Goal: Task Accomplishment & Management: Manage account settings

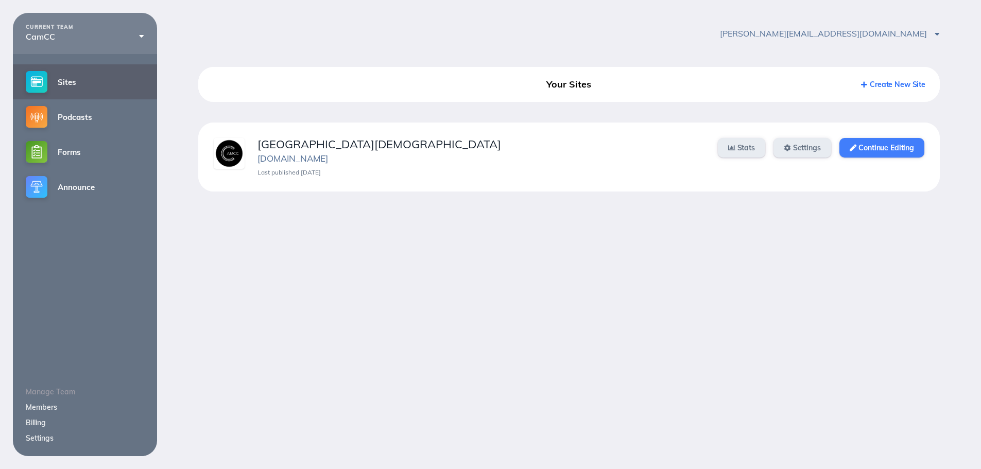
click at [910, 152] on link "Continue Editing" at bounding box center [881, 148] width 85 height 20
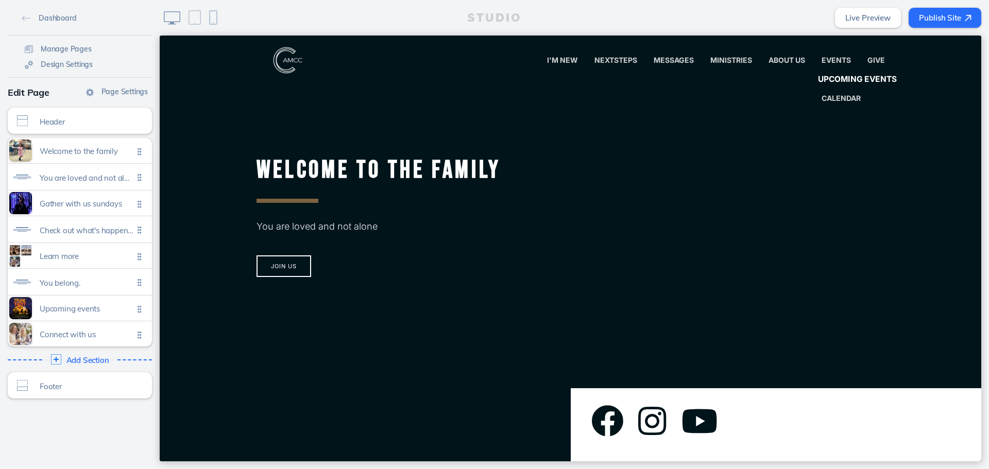
click at [826, 75] on span "Upcoming Events" at bounding box center [857, 80] width 79 height 10
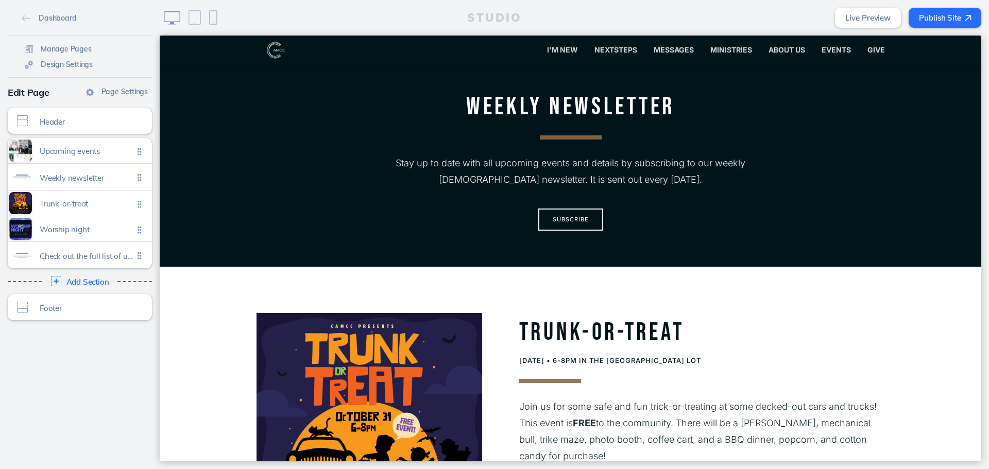
scroll to position [257, 0]
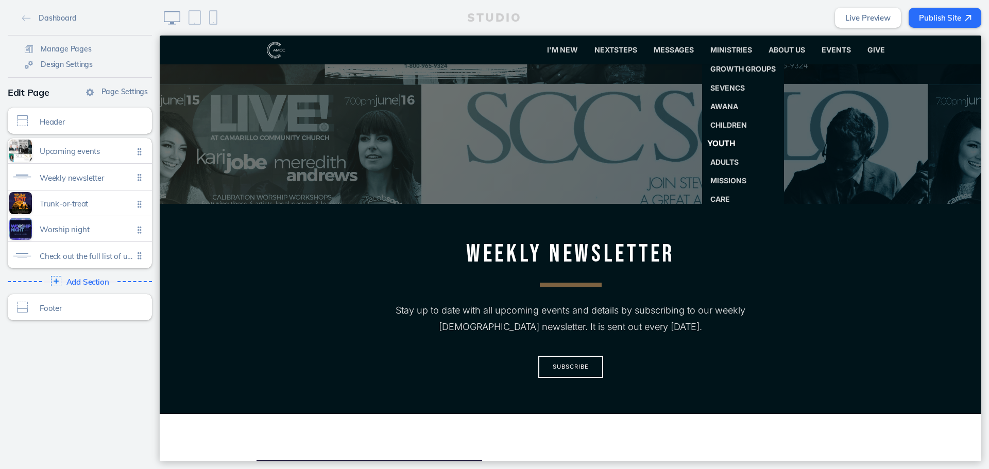
click at [734, 142] on link "Youth" at bounding box center [743, 143] width 90 height 21
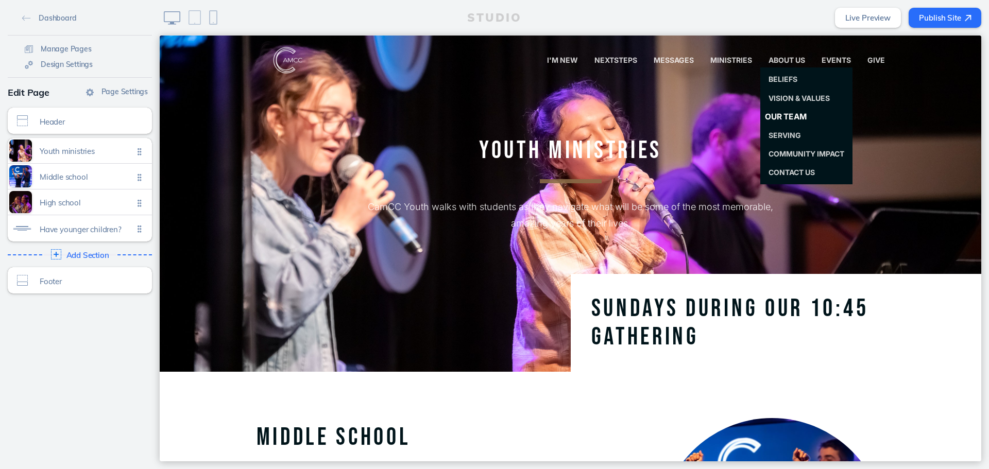
click at [777, 117] on span "Our Team" at bounding box center [785, 117] width 42 height 10
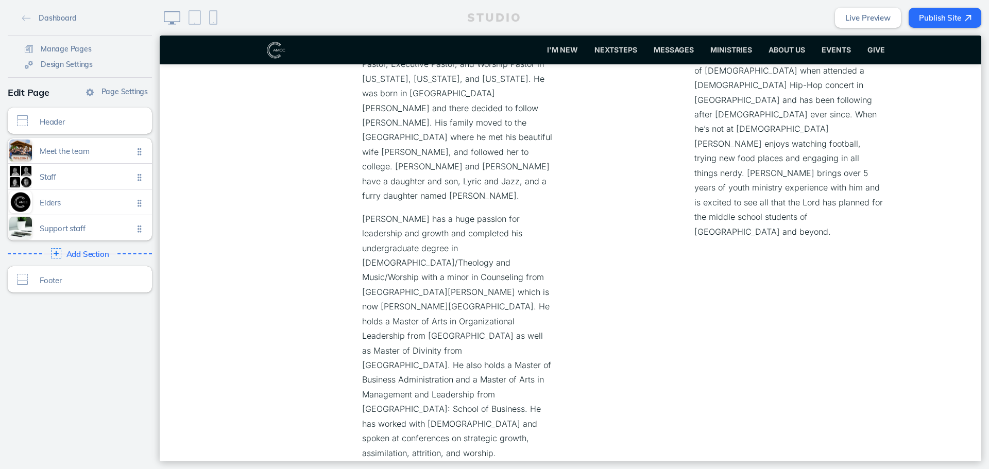
scroll to position [1390, 0]
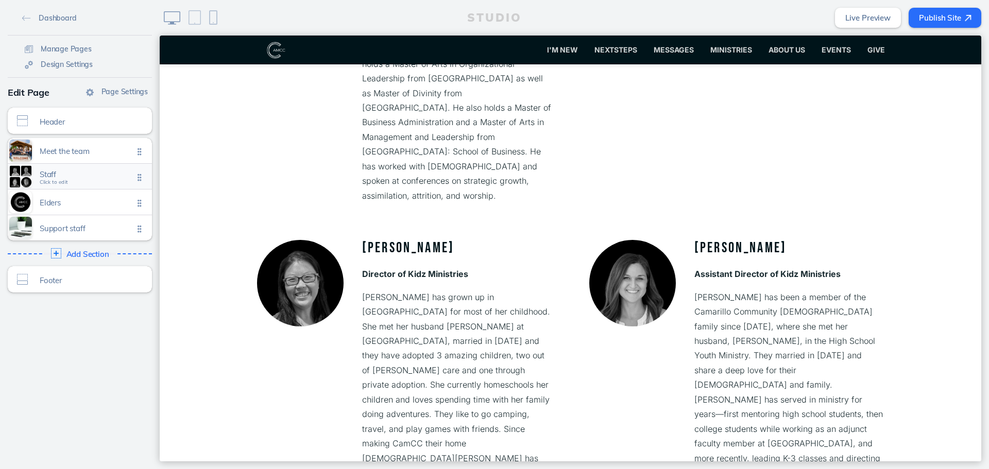
click at [109, 180] on span "Staff Click to edit" at bounding box center [87, 176] width 94 height 9
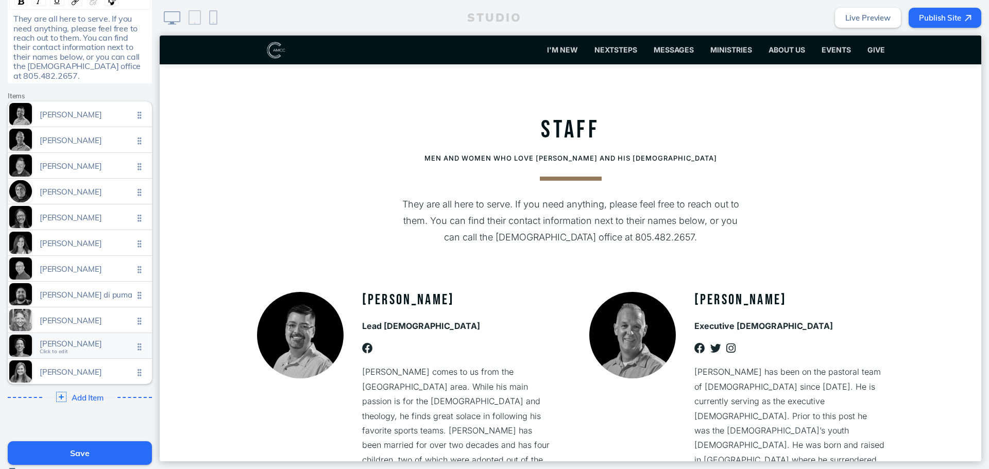
scroll to position [380, 0]
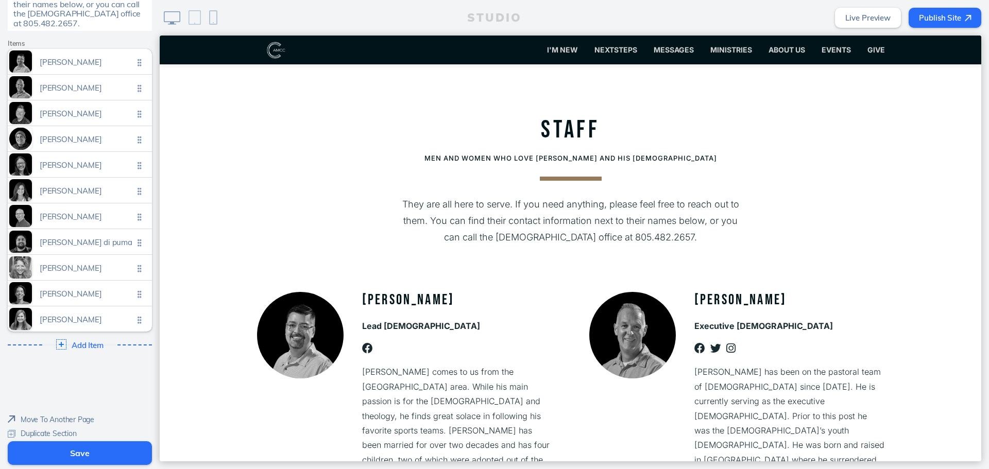
click at [83, 337] on div "Edit Section Theme A A A A Section size Normal Text order Title First Photo sty…" at bounding box center [80, 10] width 160 height 708
click at [85, 335] on div "Add Item Click to edit" at bounding box center [79, 344] width 151 height 19
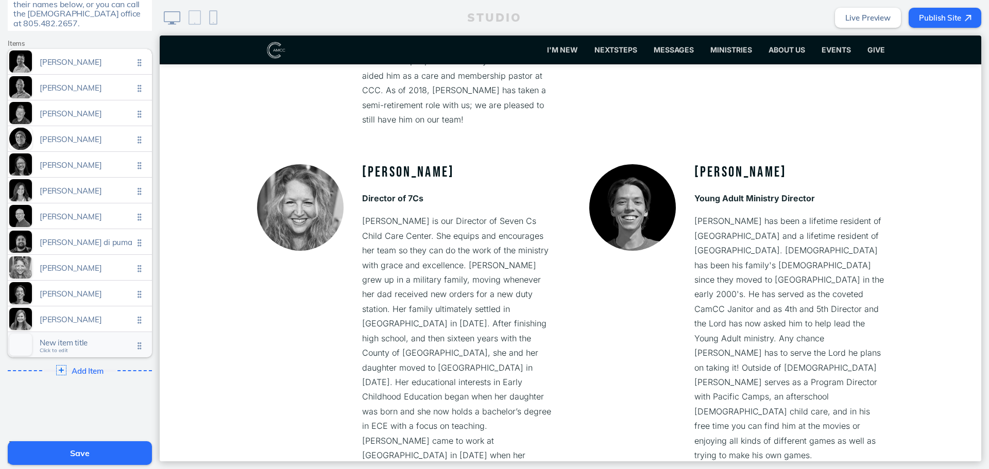
click at [63, 338] on span "New item title" at bounding box center [87, 342] width 94 height 9
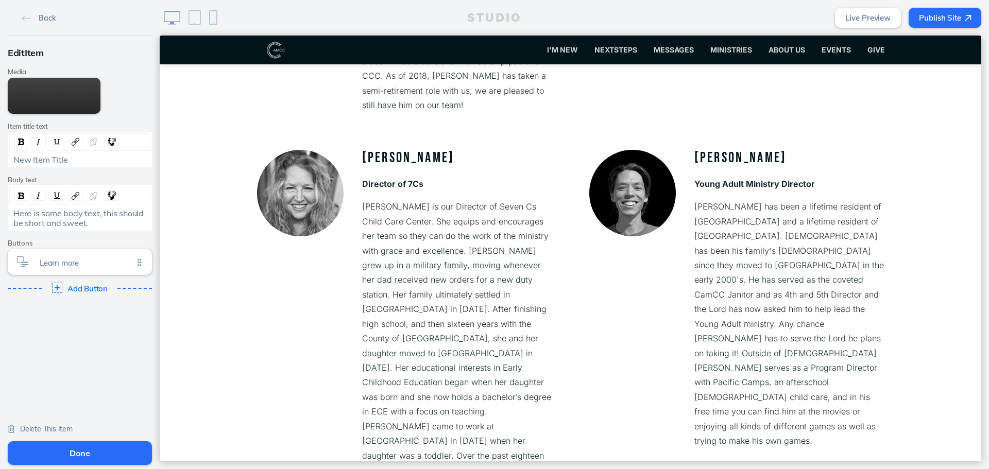
click at [79, 160] on div "New Item Title" at bounding box center [79, 159] width 133 height 9
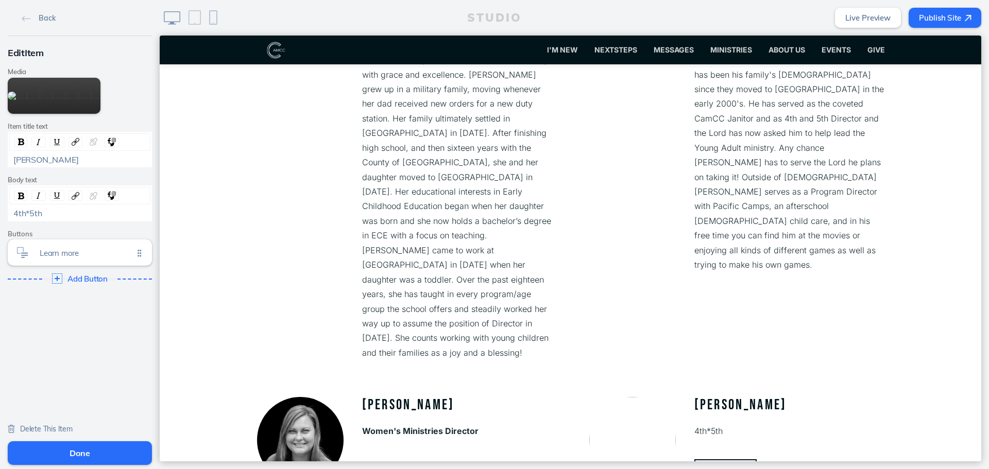
scroll to position [2116, 0]
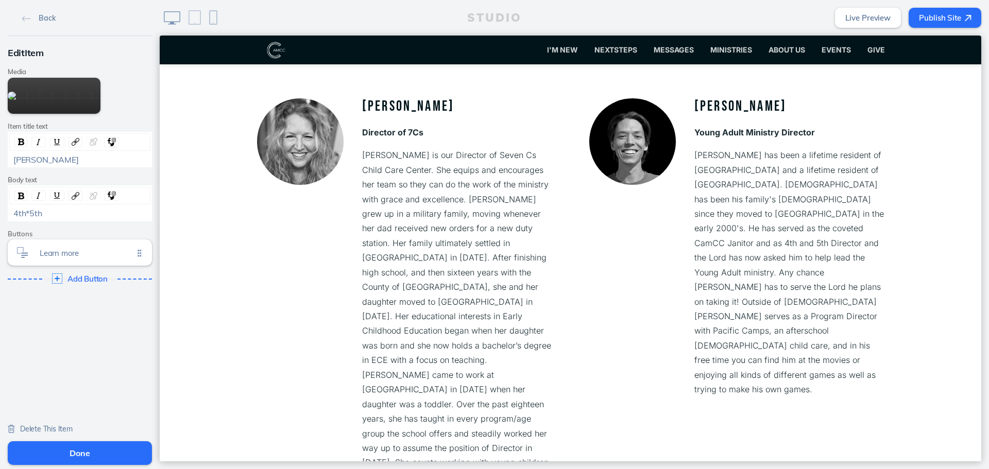
click at [93, 217] on div "4th*5th" at bounding box center [79, 213] width 133 height 9
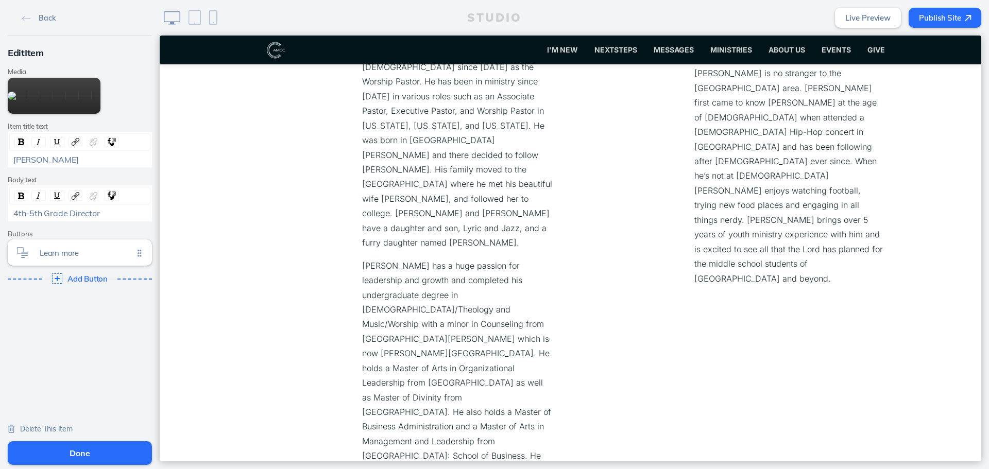
scroll to position [828, 0]
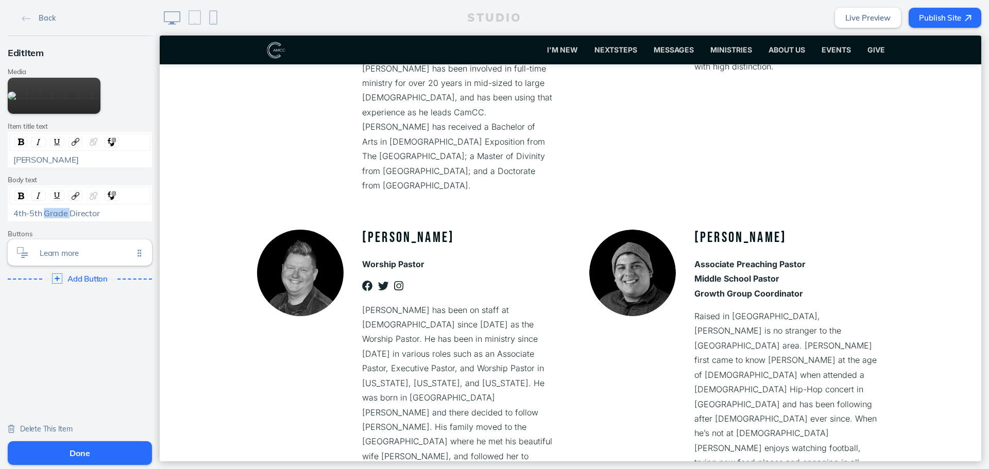
drag, startPoint x: 64, startPoint y: 213, endPoint x: 42, endPoint y: 212, distance: 21.7
click at [42, 212] on span "4th-5th Grade Director" at bounding box center [56, 213] width 86 height 10
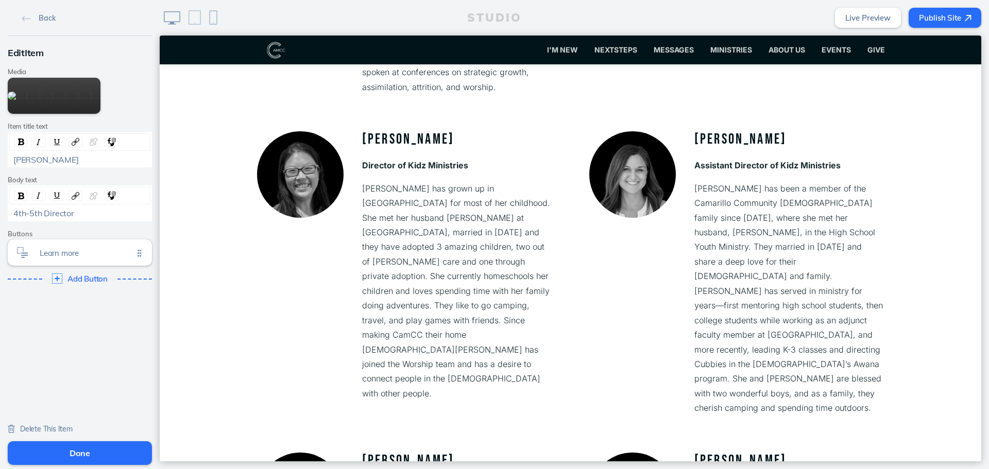
scroll to position [1498, 0]
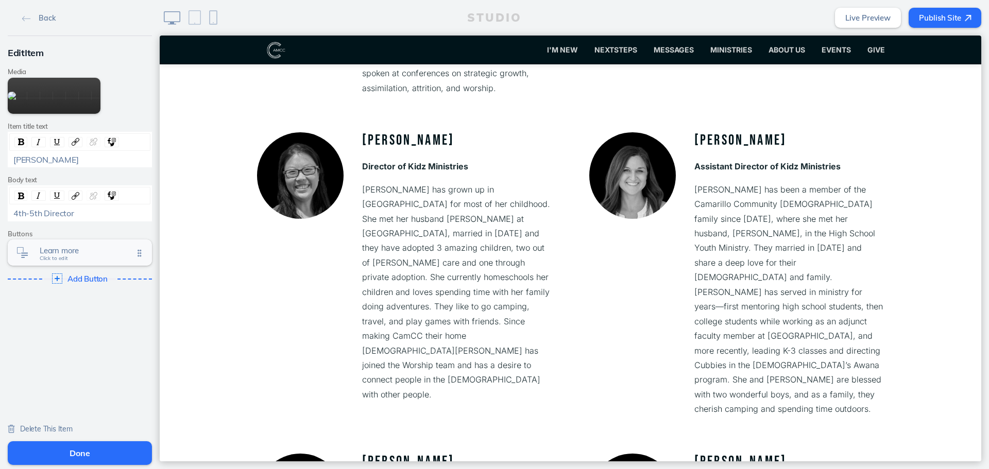
click at [72, 252] on span "Learn more" at bounding box center [87, 250] width 94 height 9
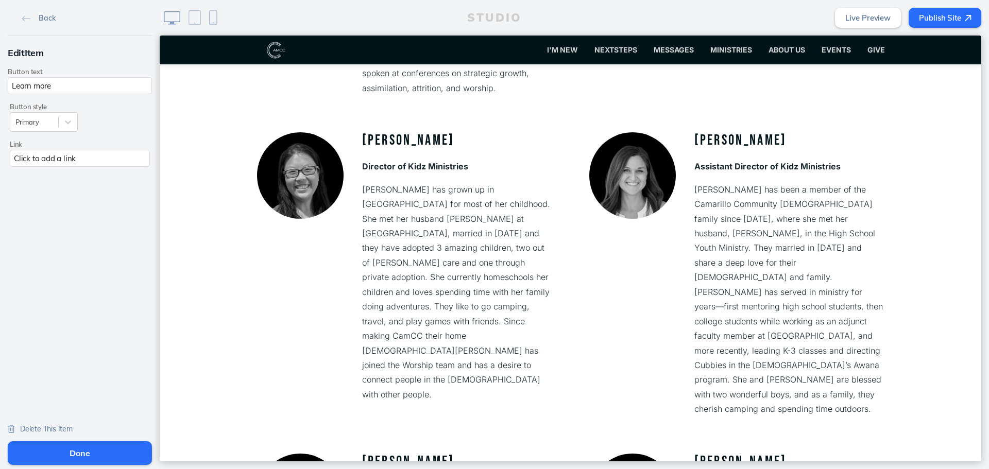
click at [55, 423] on div "Delete This Item" at bounding box center [40, 428] width 65 height 21
click at [53, 427] on span "Delete This Item" at bounding box center [46, 428] width 53 height 9
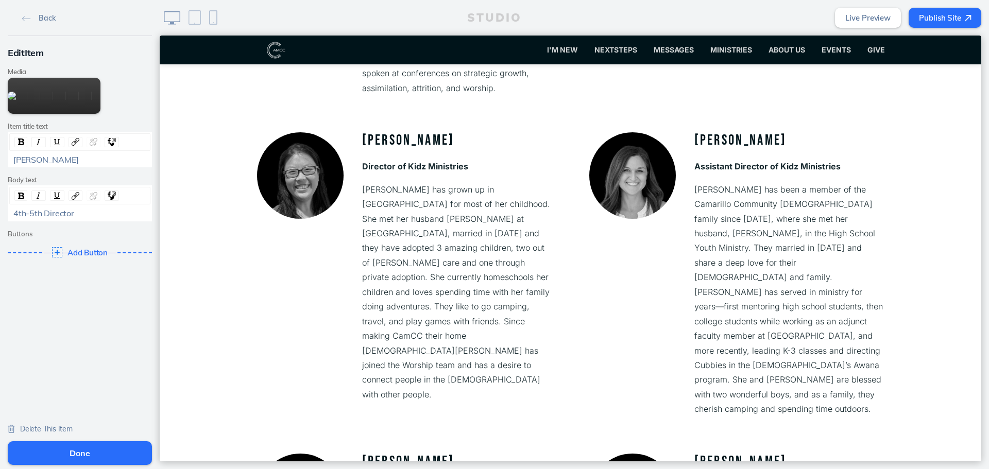
click at [89, 214] on div "4th-5th Director" at bounding box center [79, 213] width 133 height 9
drag, startPoint x: 77, startPoint y: 216, endPoint x: -9, endPoint y: 219, distance: 86.1
click at [0, 219] on html "Back Edit Item Media Edit Media Add Link Item title text Kevin Spooner Body tex…" at bounding box center [494, 234] width 989 height 469
click at [82, 210] on div "4th-5th Director" at bounding box center [79, 213] width 133 height 9
drag, startPoint x: 103, startPoint y: 213, endPoint x: -58, endPoint y: 217, distance: 161.2
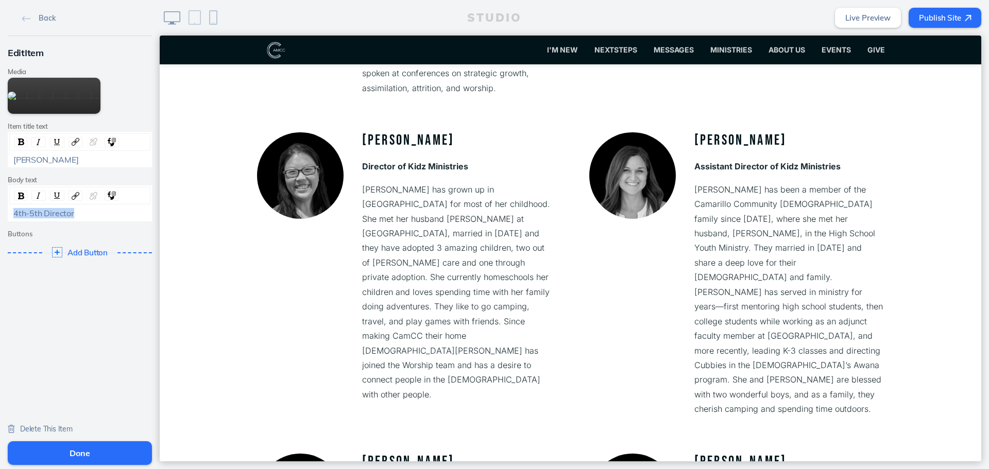
click at [0, 217] on html "Back Edit Item Media Edit Media Add Link Item title text Kevin Spooner Body tex…" at bounding box center [494, 234] width 989 height 469
click at [19, 195] on img "rdw-inline-control" at bounding box center [21, 196] width 6 height 7
click at [100, 215] on div "4th-5th Director" at bounding box center [79, 213] width 133 height 9
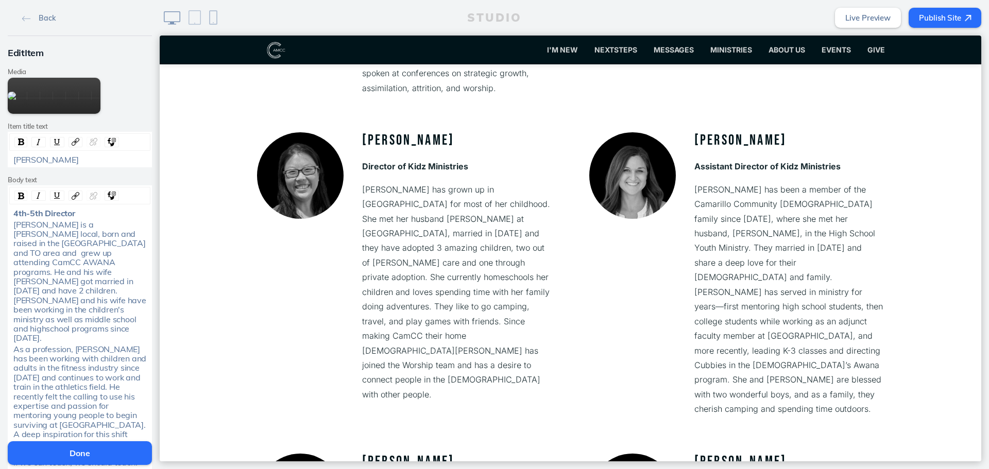
click at [100, 214] on div "4th-5th Director" at bounding box center [79, 213] width 133 height 9
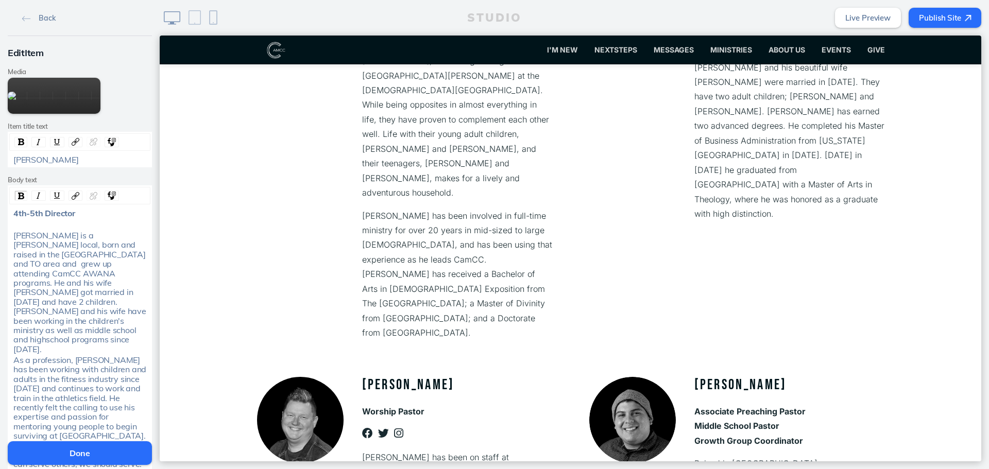
scroll to position [571, 0]
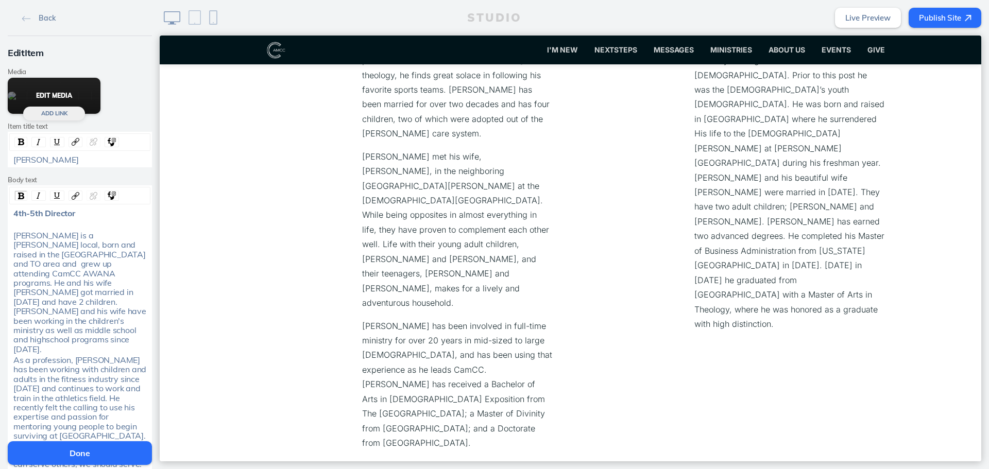
click at [75, 99] on button "Edit Media" at bounding box center [54, 96] width 93 height 36
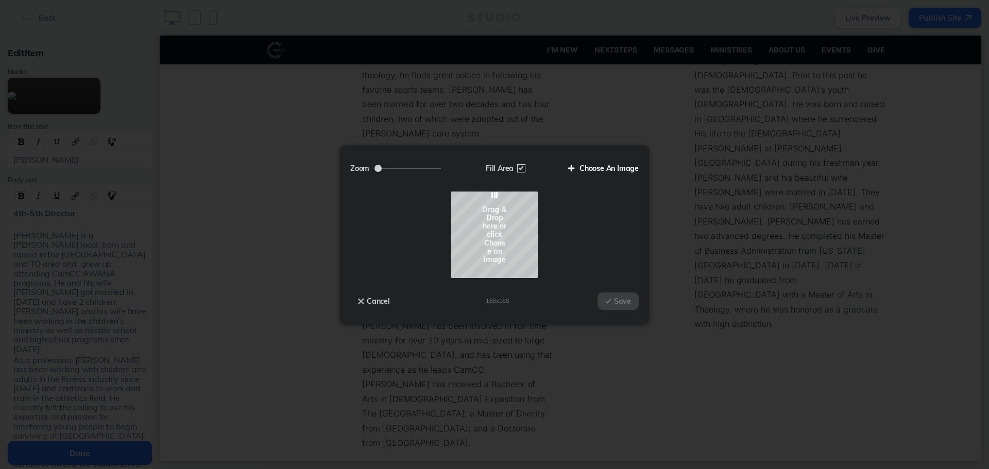
click at [619, 162] on label "Choose An Image" at bounding box center [599, 169] width 78 height 18
click at [0, 0] on input "Choose An Image" at bounding box center [0, 0] width 0 height 0
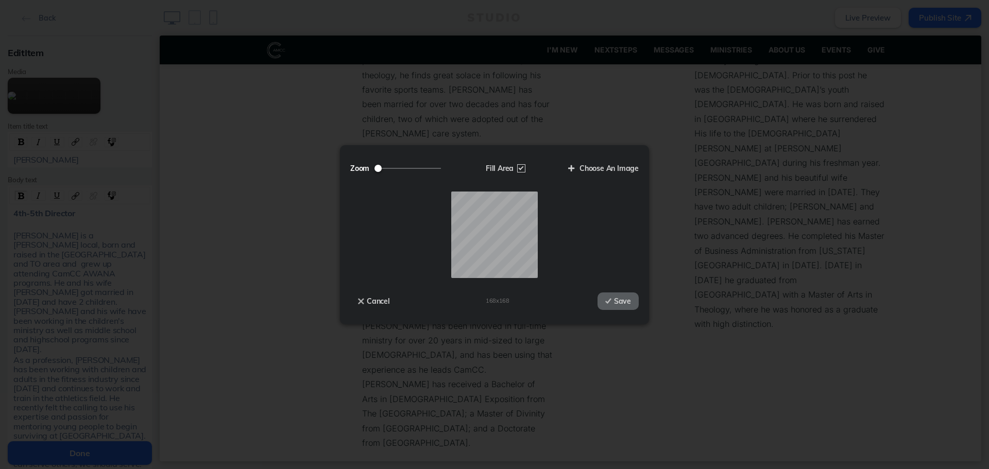
drag, startPoint x: 375, startPoint y: 165, endPoint x: 413, endPoint y: 166, distance: 38.1
click at [413, 166] on label "Zoom" at bounding box center [399, 169] width 98 height 18
click at [413, 168] on input "Zoom" at bounding box center [407, 168] width 66 height 1
drag, startPoint x: 378, startPoint y: 170, endPoint x: 405, endPoint y: 170, distance: 26.3
type input "1.45"
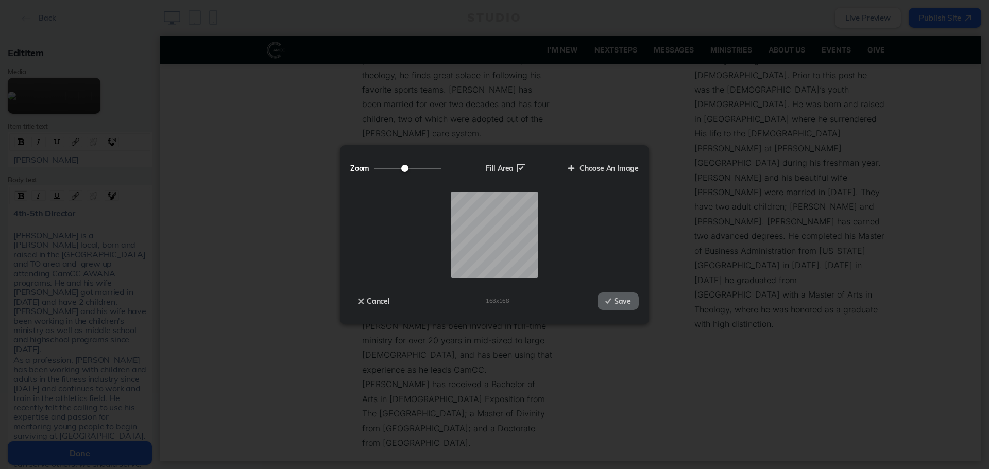
click at [405, 169] on input "Zoom" at bounding box center [407, 168] width 66 height 1
click at [388, 304] on button "Cancel" at bounding box center [373, 301] width 47 height 18
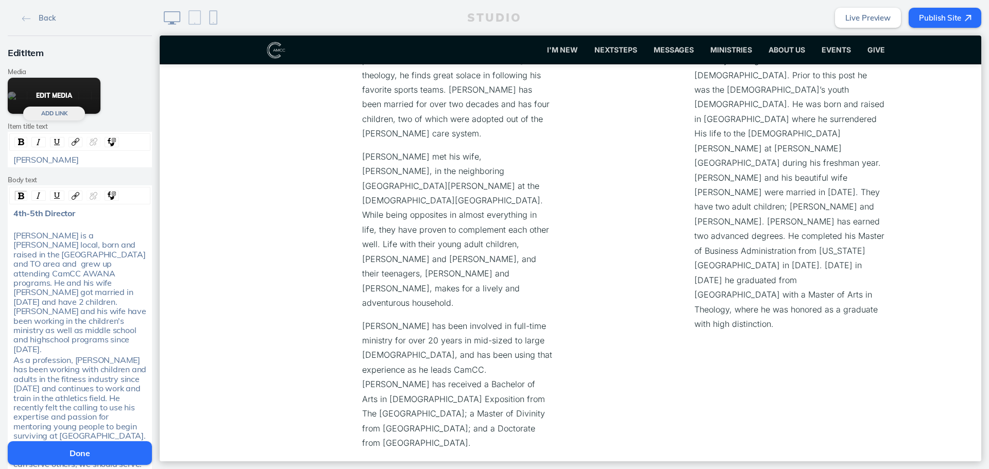
click at [70, 95] on button "Edit Media" at bounding box center [54, 96] width 93 height 36
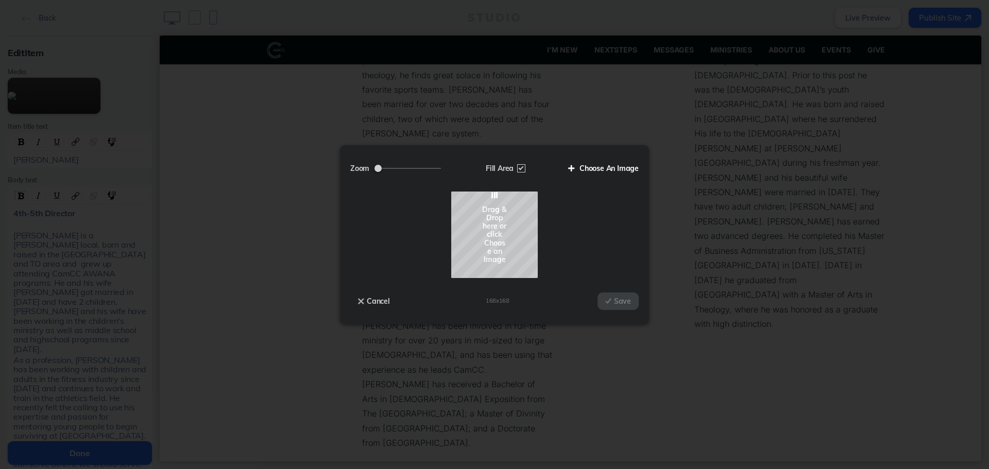
drag, startPoint x: 668, startPoint y: 182, endPoint x: 624, endPoint y: 171, distance: 45.1
click at [667, 182] on div "Zoom Fill Area Choose An Image Loading Drag & Drop here or click Choose an Imag…" at bounding box center [494, 234] width 989 height 469
click at [624, 171] on label "Choose An Image" at bounding box center [599, 169] width 78 height 18
click at [0, 0] on input "Choose An Image" at bounding box center [0, 0] width 0 height 0
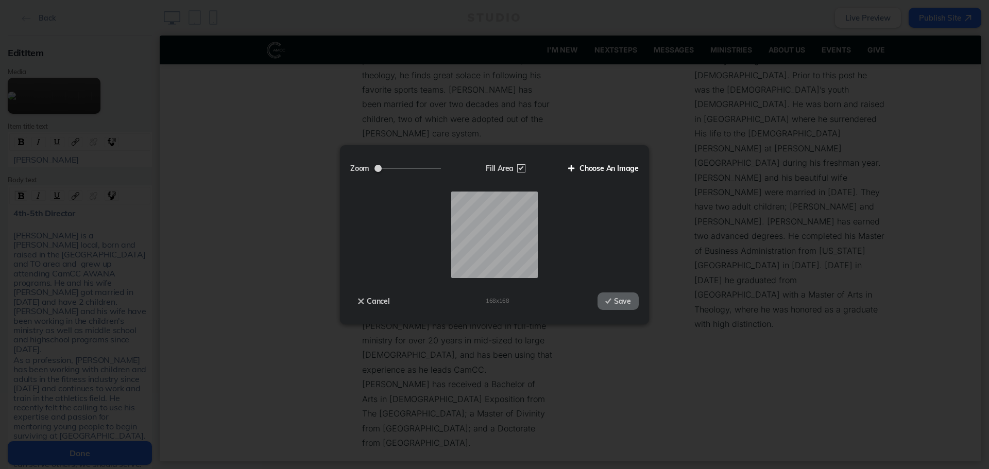
click at [601, 168] on label "Choose An Image" at bounding box center [599, 169] width 78 height 18
click at [0, 0] on input "Choose An Image" at bounding box center [0, 0] width 0 height 0
click at [390, 302] on button "Cancel" at bounding box center [373, 301] width 47 height 18
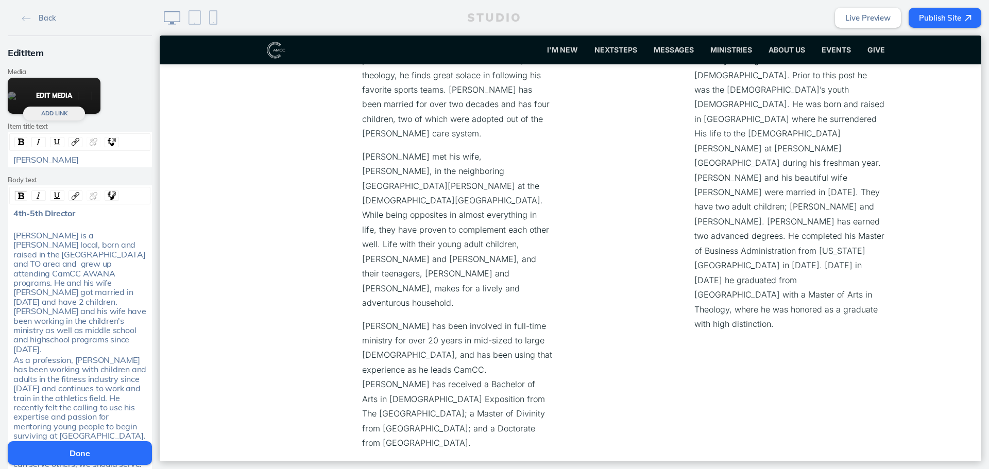
click at [73, 92] on button "Edit Media" at bounding box center [54, 96] width 93 height 36
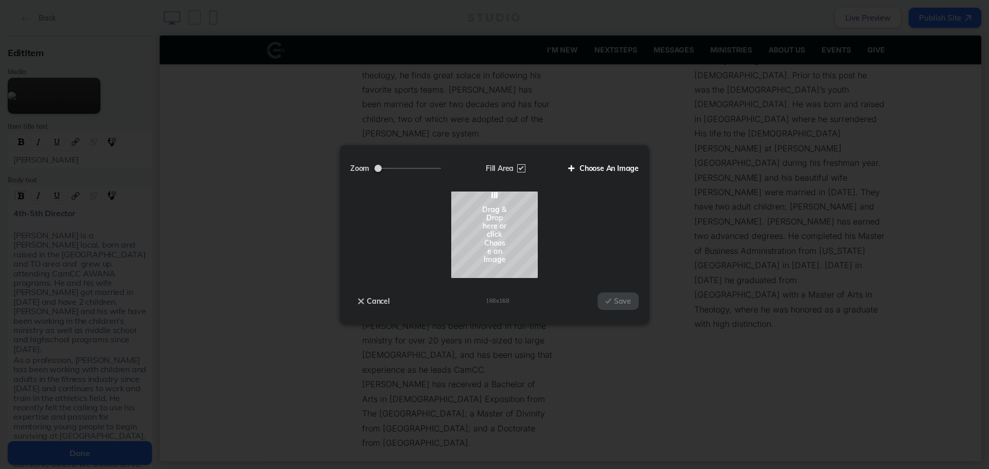
click at [591, 170] on label "Choose An Image" at bounding box center [599, 169] width 78 height 18
click at [0, 0] on input "Choose An Image" at bounding box center [0, 0] width 0 height 0
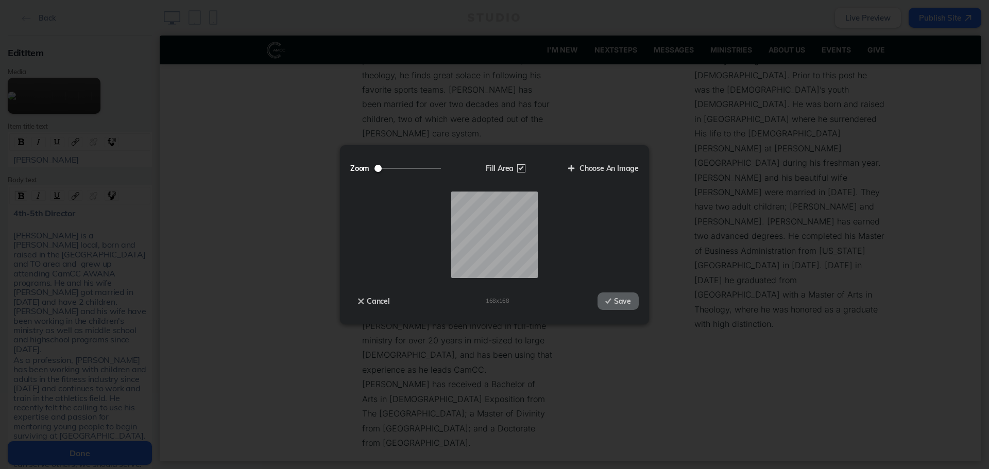
click at [405, 171] on label "Zoom" at bounding box center [399, 169] width 98 height 18
click at [405, 169] on input "Zoom" at bounding box center [407, 168] width 66 height 1
drag, startPoint x: 378, startPoint y: 168, endPoint x: 399, endPoint y: 169, distance: 21.1
click at [399, 168] on input "Zoom" at bounding box center [407, 168] width 66 height 1
drag, startPoint x: 401, startPoint y: 169, endPoint x: 410, endPoint y: 170, distance: 9.8
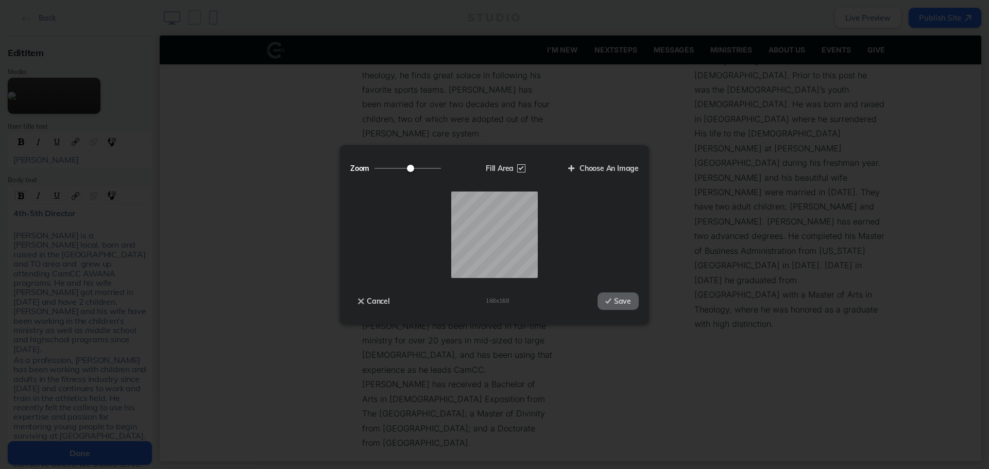
click at [410, 169] on input "Zoom" at bounding box center [407, 168] width 66 height 1
click at [407, 169] on input "Zoom" at bounding box center [407, 168] width 66 height 1
type input "1.43"
click at [403, 168] on input "Zoom" at bounding box center [407, 168] width 66 height 1
click at [621, 301] on button "Save" at bounding box center [617, 301] width 41 height 18
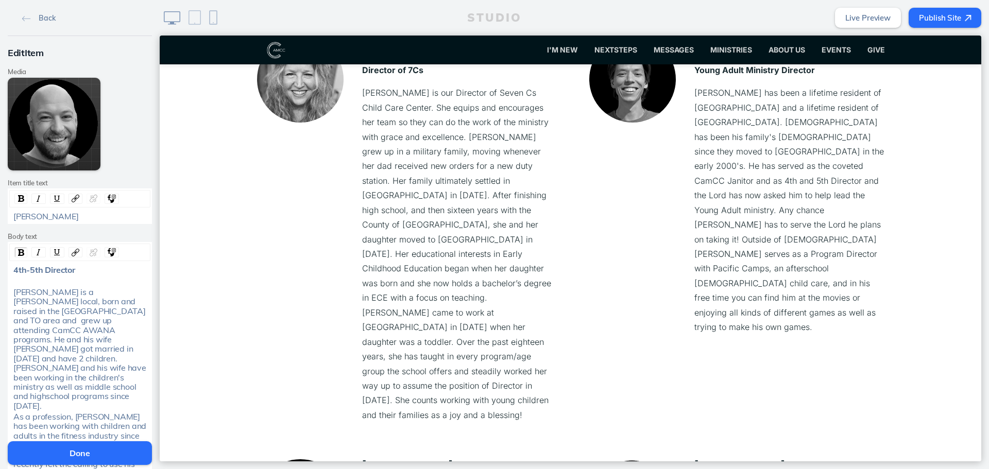
scroll to position [2116, 0]
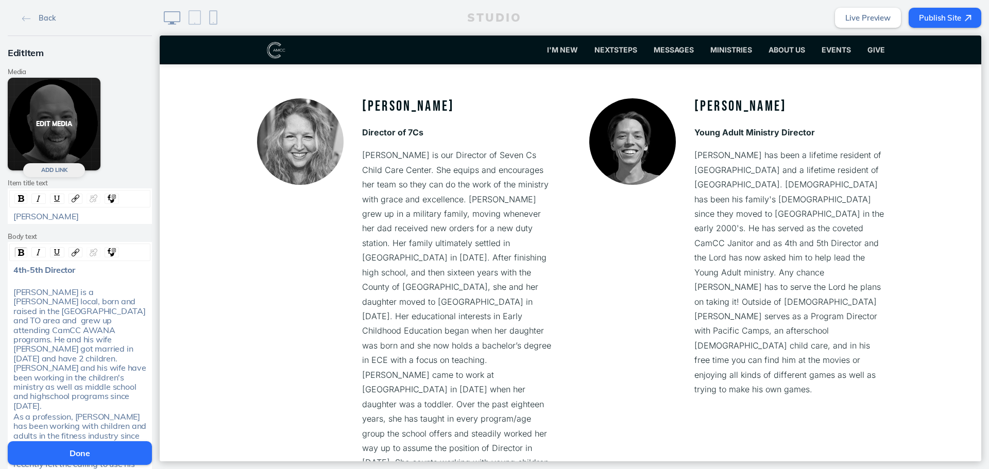
click at [51, 124] on button "Edit Media" at bounding box center [54, 124] width 93 height 93
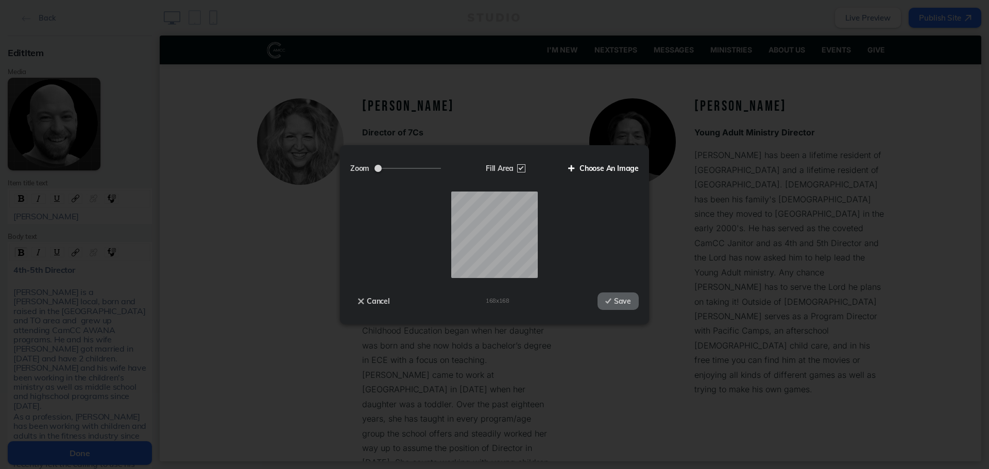
click at [624, 164] on label "Choose An Image" at bounding box center [599, 169] width 78 height 18
click at [0, 0] on input "Choose An Image" at bounding box center [0, 0] width 0 height 0
click at [374, 301] on button "Cancel" at bounding box center [373, 301] width 47 height 18
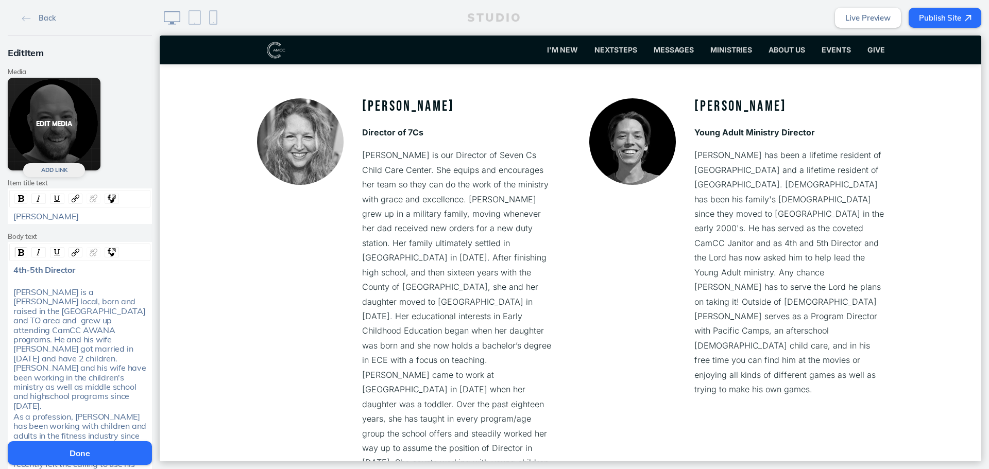
click at [72, 135] on button "Edit Media" at bounding box center [54, 124] width 93 height 93
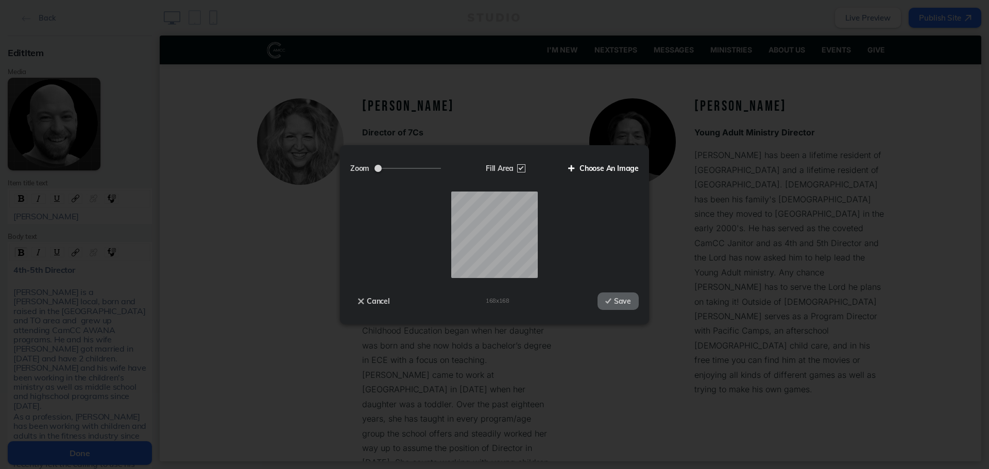
click at [598, 166] on label "Choose An Image" at bounding box center [599, 169] width 78 height 18
click at [0, 0] on input "Choose An Image" at bounding box center [0, 0] width 0 height 0
click at [380, 300] on button "Cancel" at bounding box center [373, 301] width 47 height 18
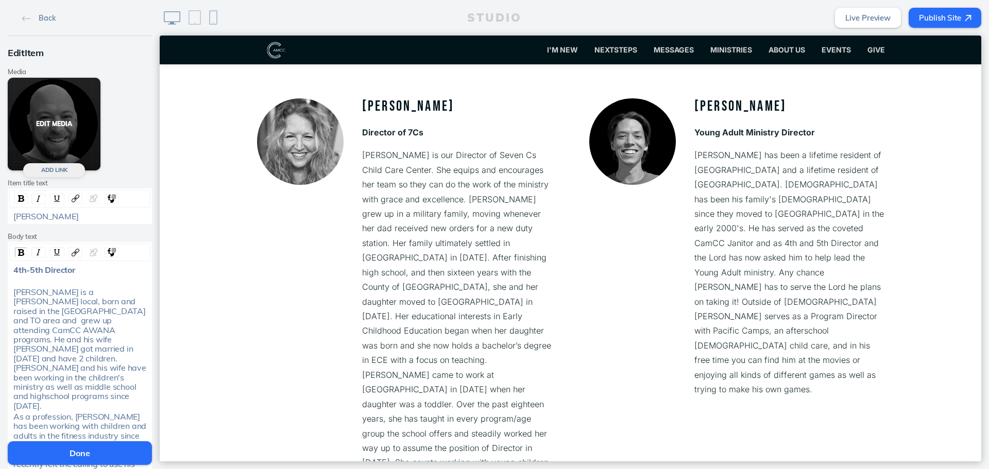
click at [54, 123] on button "Edit Media" at bounding box center [54, 124] width 93 height 93
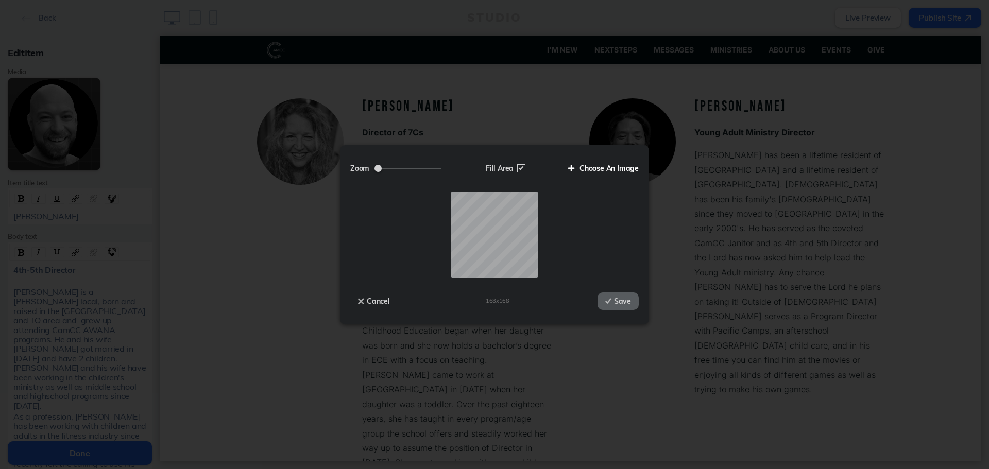
click at [626, 166] on label "Choose An Image" at bounding box center [599, 169] width 78 height 18
click at [0, 0] on input "Choose An Image" at bounding box center [0, 0] width 0 height 0
click at [371, 301] on button "Cancel" at bounding box center [373, 301] width 47 height 18
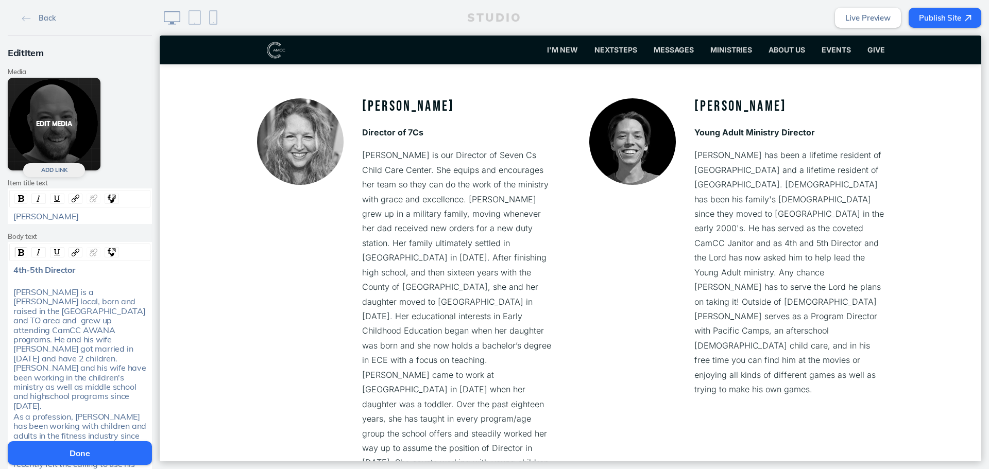
click at [74, 129] on button "Edit Media" at bounding box center [54, 124] width 93 height 93
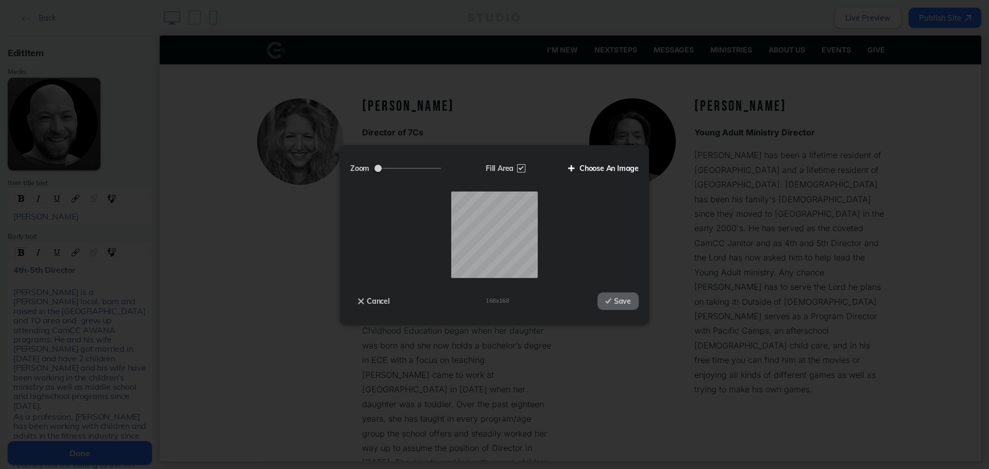
click at [611, 176] on label "Choose An Image" at bounding box center [599, 169] width 78 height 18
click at [0, 0] on input "Choose An Image" at bounding box center [0, 0] width 0 height 0
drag, startPoint x: 380, startPoint y: 168, endPoint x: 417, endPoint y: 168, distance: 36.6
type input "1.59"
click at [413, 168] on input "Zoom" at bounding box center [407, 168] width 66 height 1
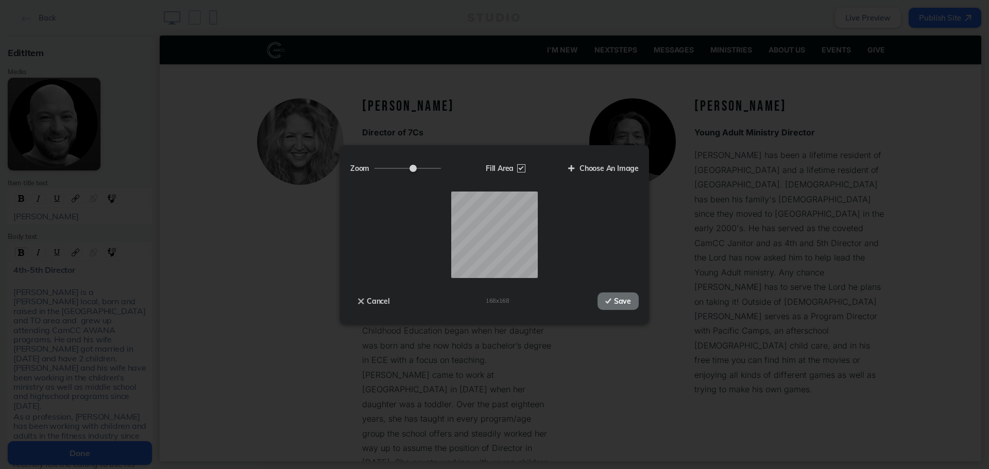
click at [615, 299] on button "Save" at bounding box center [617, 301] width 41 height 18
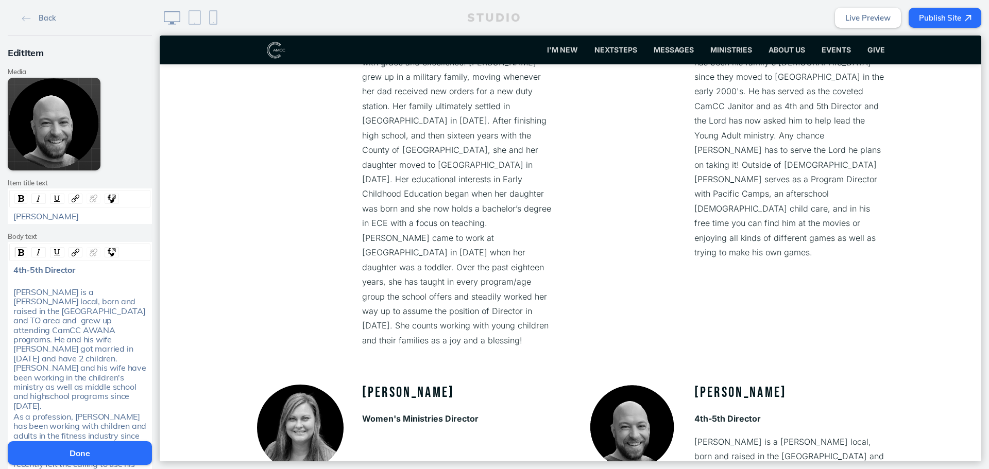
scroll to position [2270, 0]
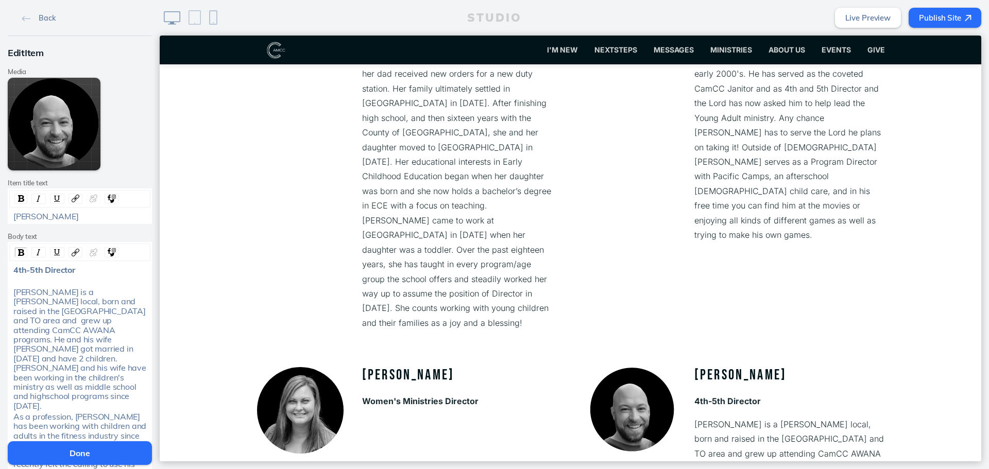
click at [129, 457] on button "Done" at bounding box center [80, 453] width 144 height 24
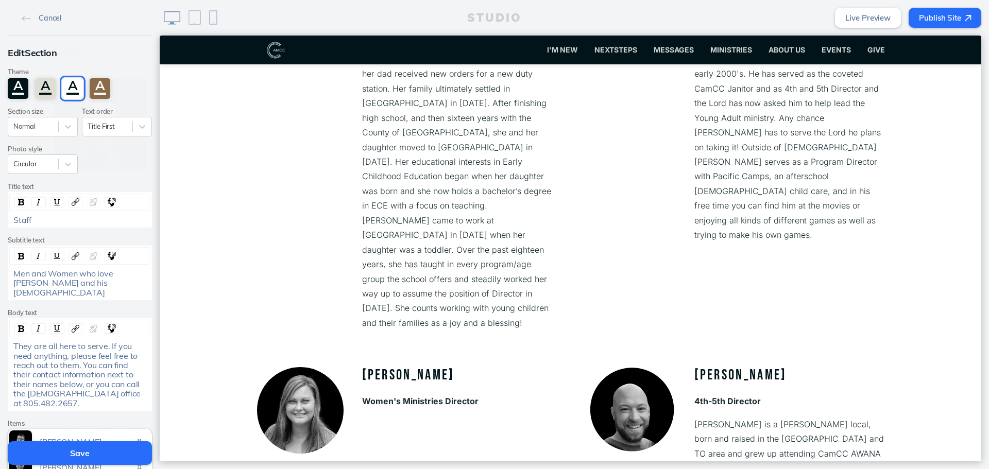
click at [129, 457] on button "Save" at bounding box center [80, 453] width 144 height 24
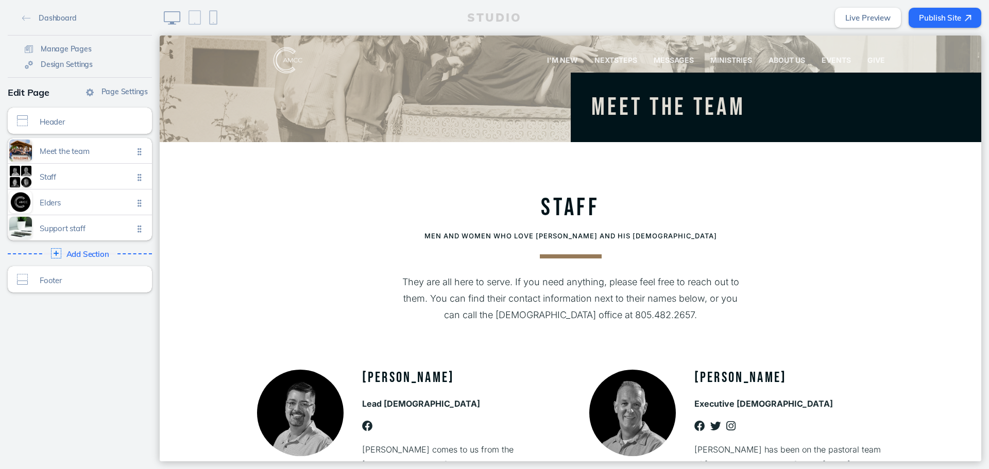
scroll to position [0, 0]
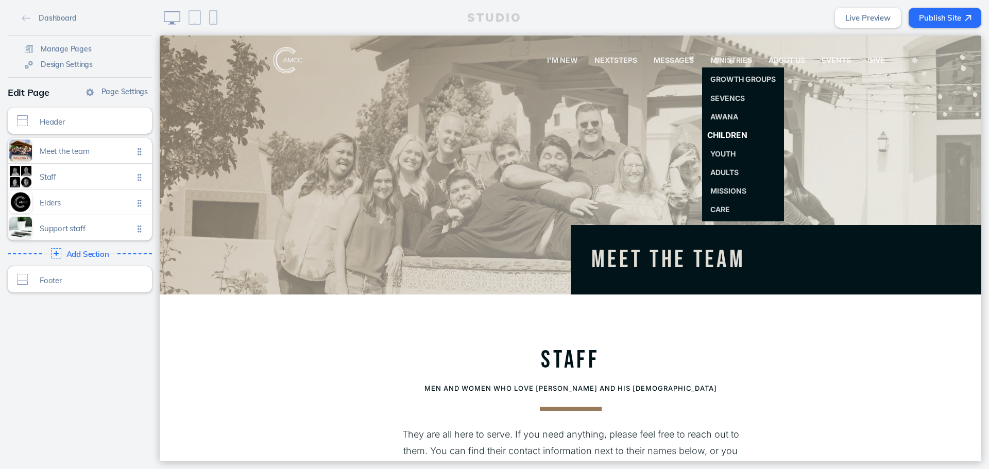
click at [716, 132] on span "Children" at bounding box center [726, 135] width 40 height 10
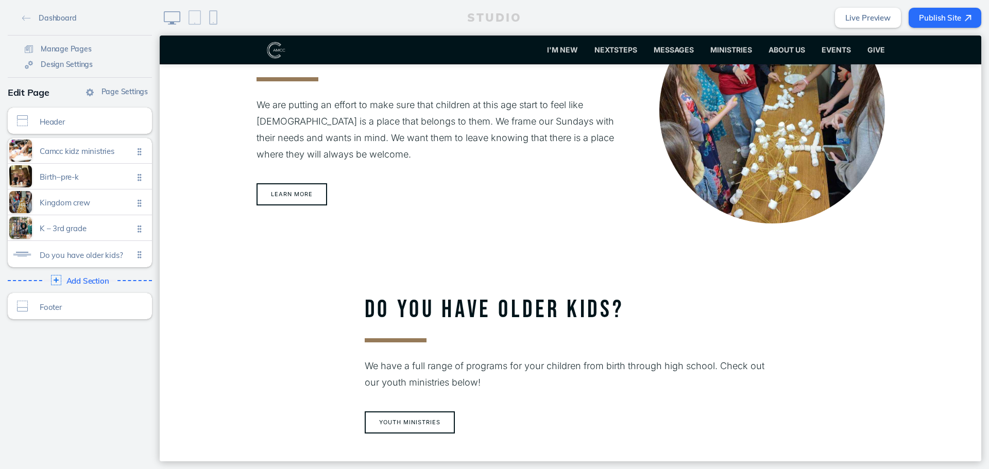
scroll to position [824, 0]
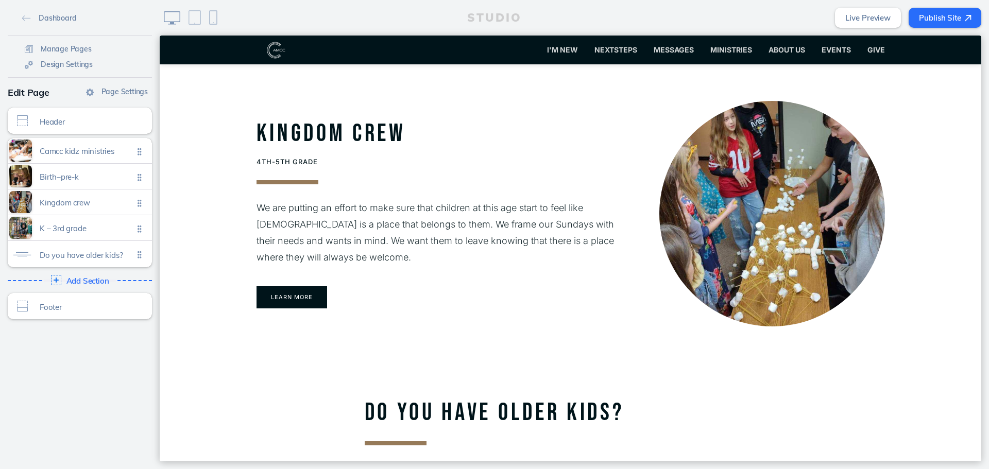
click at [295, 297] on button "Learn more" at bounding box center [291, 297] width 71 height 22
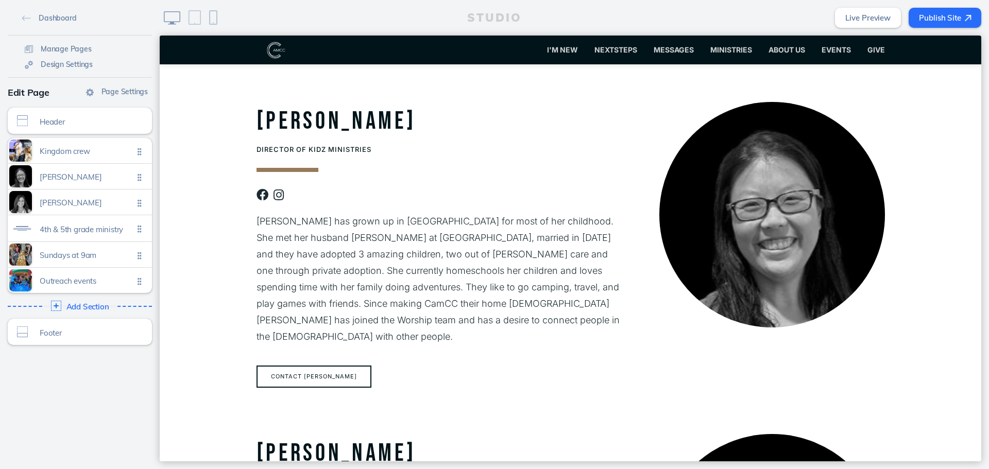
scroll to position [51, 0]
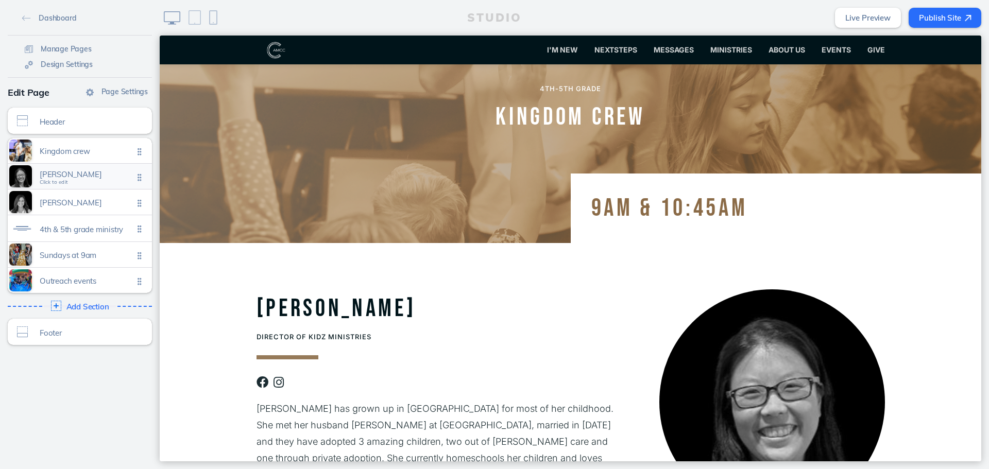
click at [103, 169] on div "Lisa rudd Click to edit" at bounding box center [80, 176] width 144 height 25
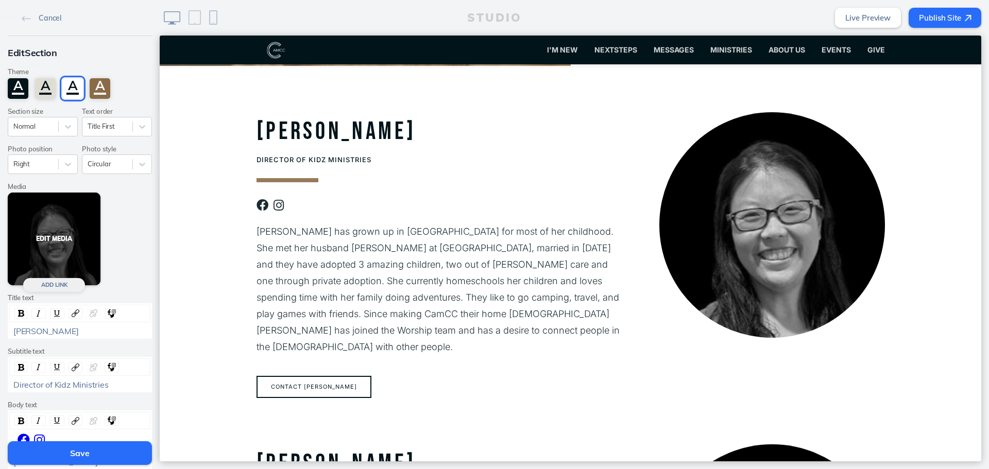
scroll to position [230, 0]
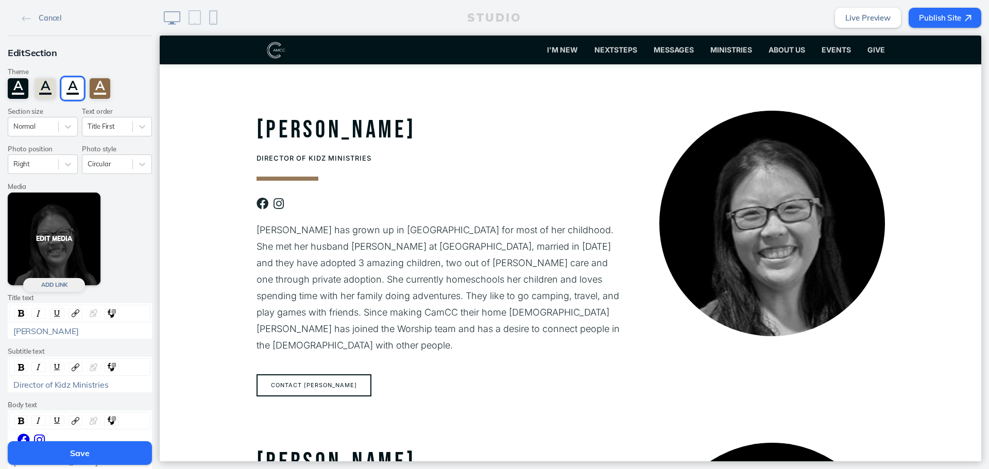
click at [67, 234] on button "Edit Media" at bounding box center [54, 239] width 93 height 93
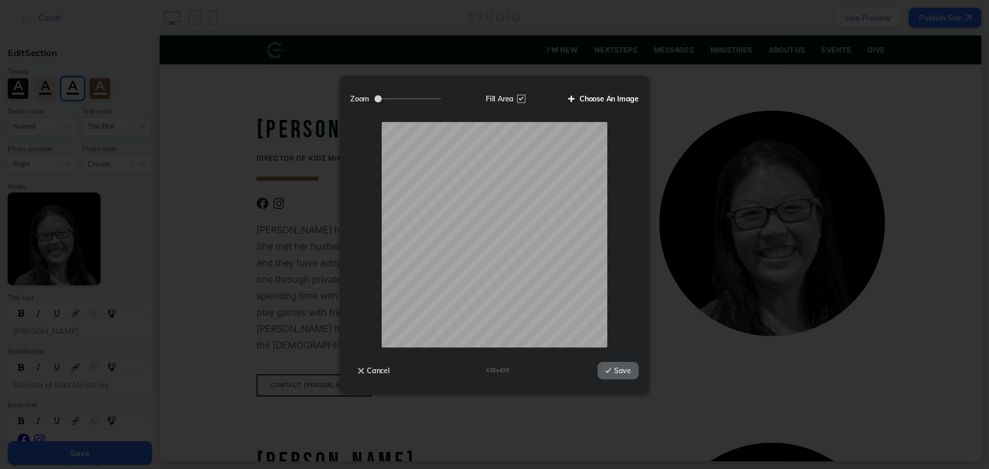
click at [596, 95] on label "Choose An Image" at bounding box center [599, 99] width 78 height 18
click at [0, 0] on input "Choose An Image" at bounding box center [0, 0] width 0 height 0
drag, startPoint x: 379, startPoint y: 96, endPoint x: 425, endPoint y: 100, distance: 45.5
click at [425, 99] on input "Zoom" at bounding box center [407, 98] width 66 height 1
drag, startPoint x: 422, startPoint y: 98, endPoint x: 412, endPoint y: 98, distance: 9.3
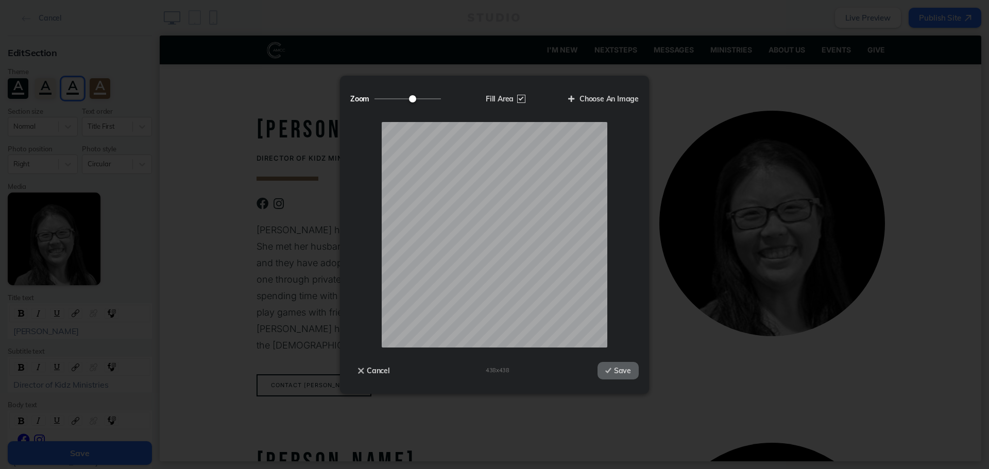
type input "1.58"
click at [412, 98] on input "Zoom" at bounding box center [407, 98] width 66 height 1
click at [617, 377] on button "Save" at bounding box center [617, 371] width 41 height 18
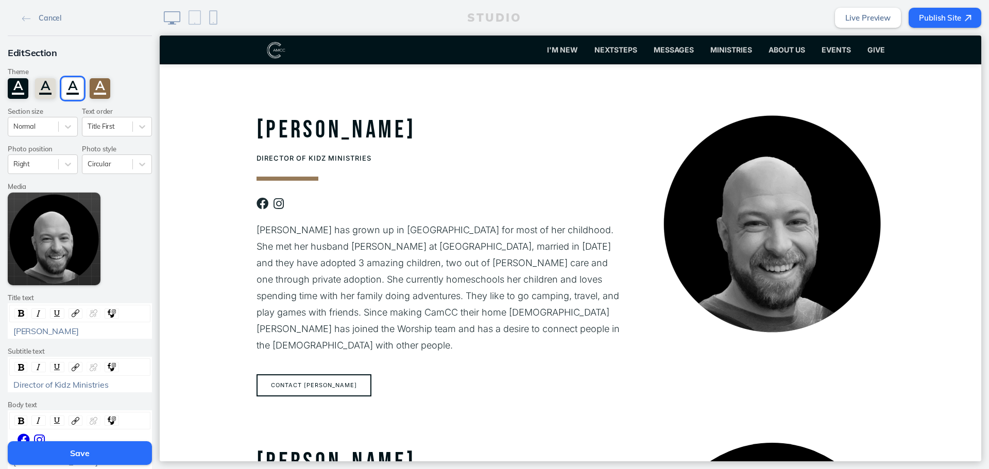
click at [124, 334] on div "Lisa Rudd" at bounding box center [79, 330] width 133 height 9
drag, startPoint x: 117, startPoint y: 387, endPoint x: -47, endPoint y: 388, distance: 163.7
click at [0, 388] on html "Cancel Edit Section Theme A A A A Section size Normal Text order Title First Ph…" at bounding box center [494, 234] width 989 height 469
drag, startPoint x: 138, startPoint y: 387, endPoint x: 68, endPoint y: 402, distance: 71.6
click at [68, 402] on div "Edit Section Theme A A A A Section size Normal Text order Title First Photo pos…" at bounding box center [80, 381] width 160 height 691
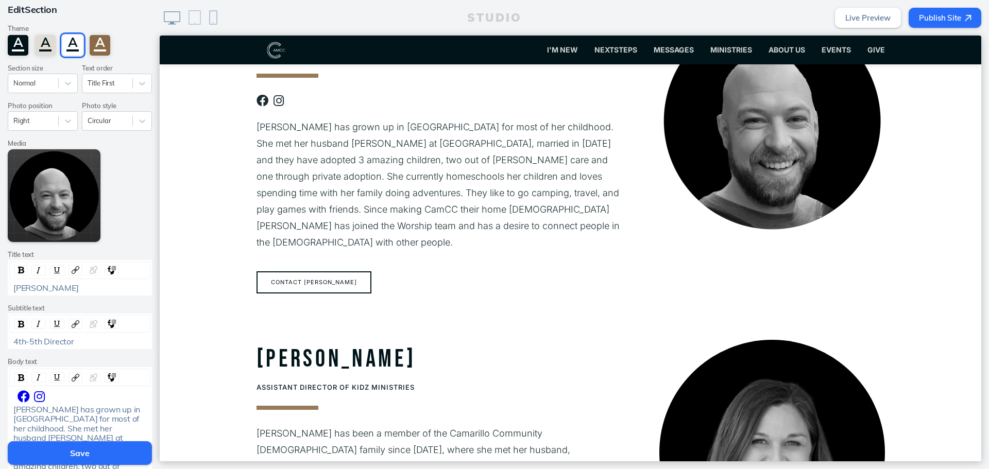
scroll to position [103, 0]
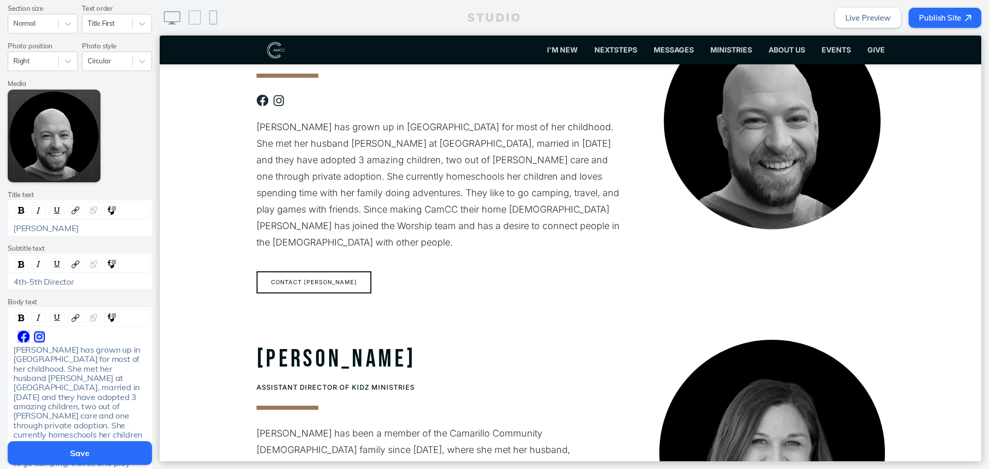
drag, startPoint x: 62, startPoint y: 336, endPoint x: -20, endPoint y: 332, distance: 82.5
click at [0, 332] on html "Cancel Edit Section Theme A A A A Section size Normal Text order Title First Ph…" at bounding box center [494, 234] width 989 height 469
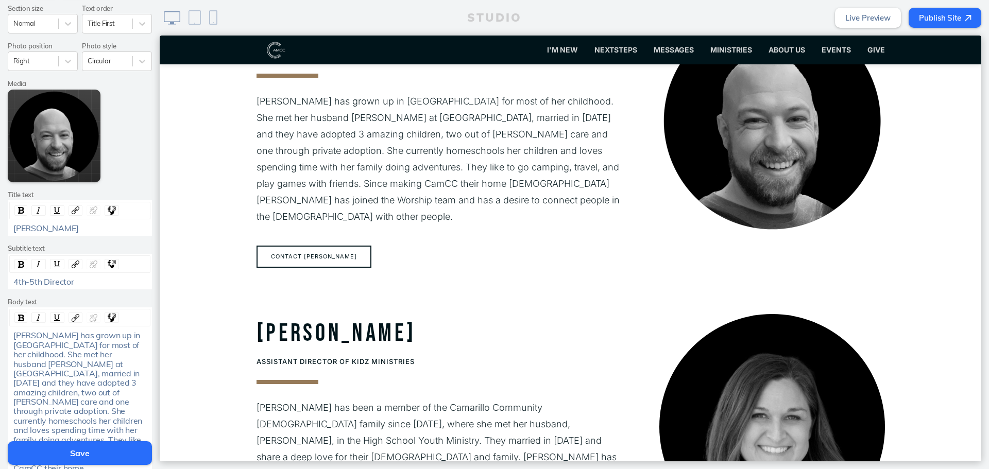
click at [51, 378] on span "Lisa Rudd has grown up in Camarillo for most of her childhood. She met her husb…" at bounding box center [79, 430] width 133 height 200
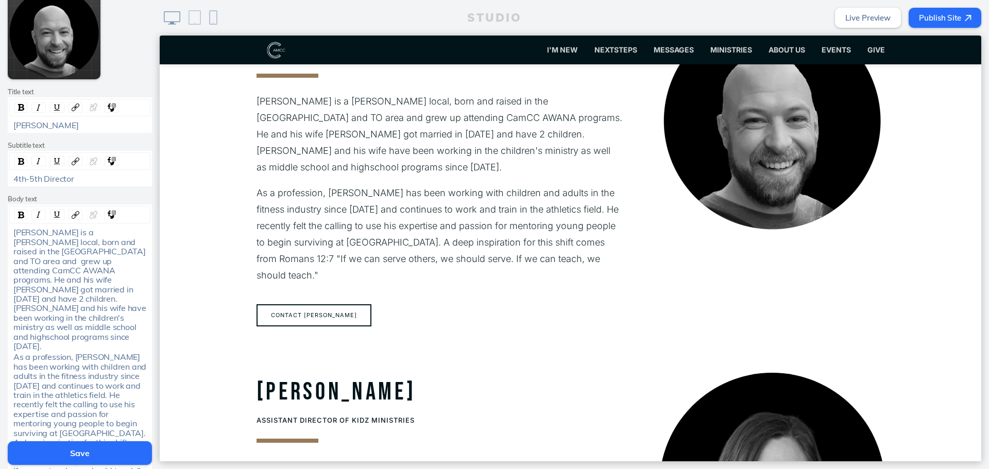
scroll to position [388, 0]
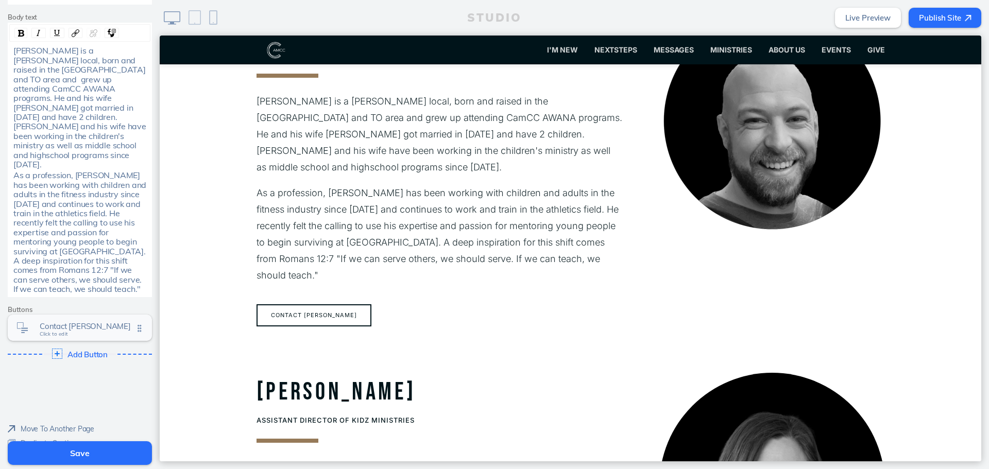
click at [67, 315] on div "Contact lisa Click to edit" at bounding box center [80, 328] width 144 height 26
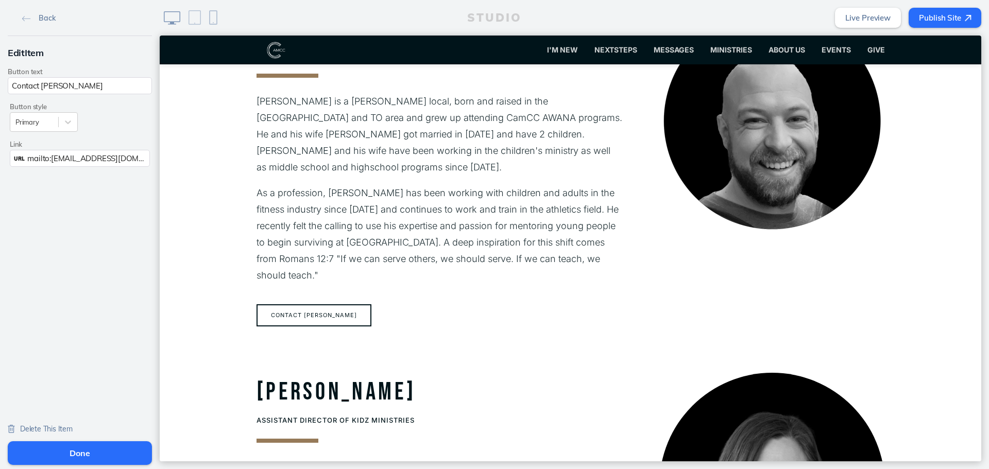
drag, startPoint x: 116, startPoint y: 88, endPoint x: 38, endPoint y: 96, distance: 79.2
click at [38, 96] on div "Button text Contact Lisa Button style Primary Link URL mailto:info@camcc.net" at bounding box center [80, 118] width 144 height 101
type input "Contact Kevin"
click at [123, 445] on button "Done" at bounding box center [80, 453] width 144 height 24
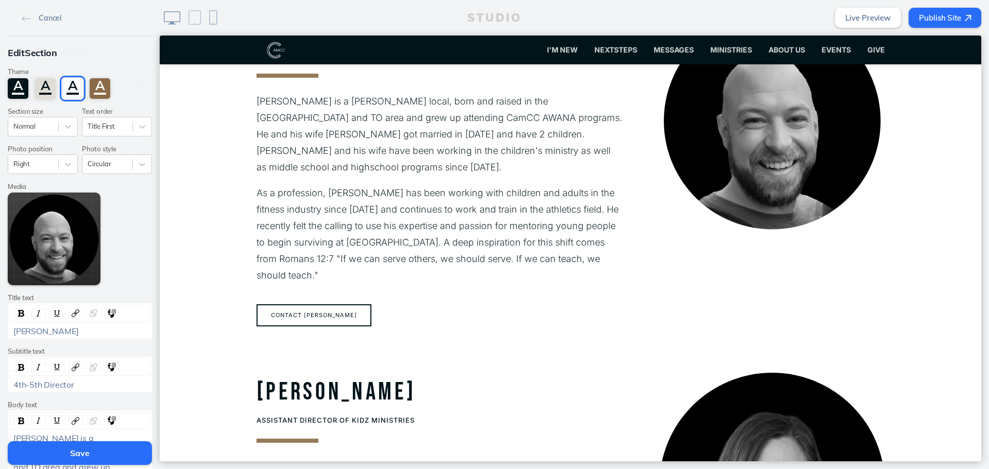
click at [126, 448] on button "Save" at bounding box center [80, 453] width 144 height 24
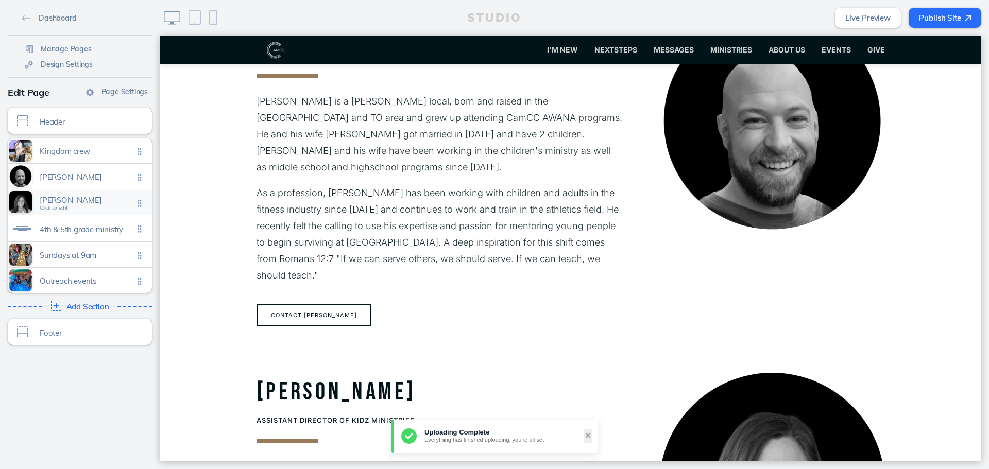
click at [86, 193] on div "Faith elder Click to edit" at bounding box center [80, 201] width 144 height 25
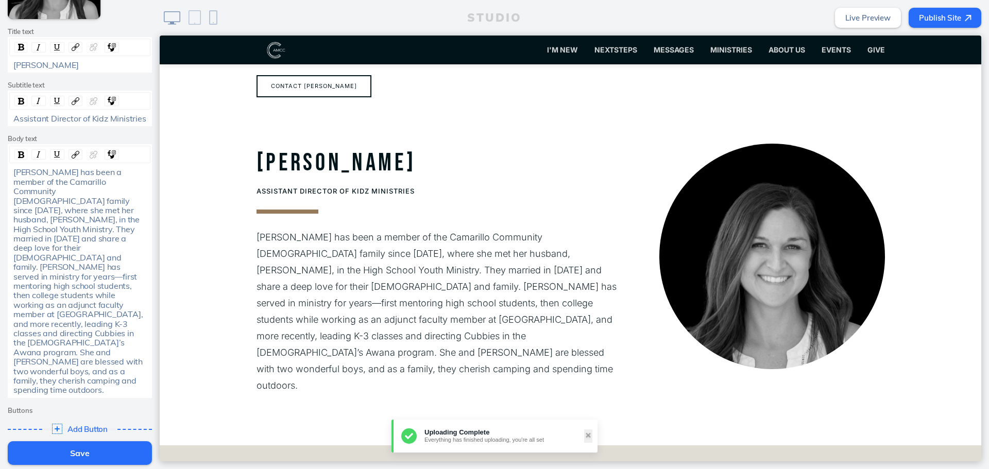
scroll to position [322, 0]
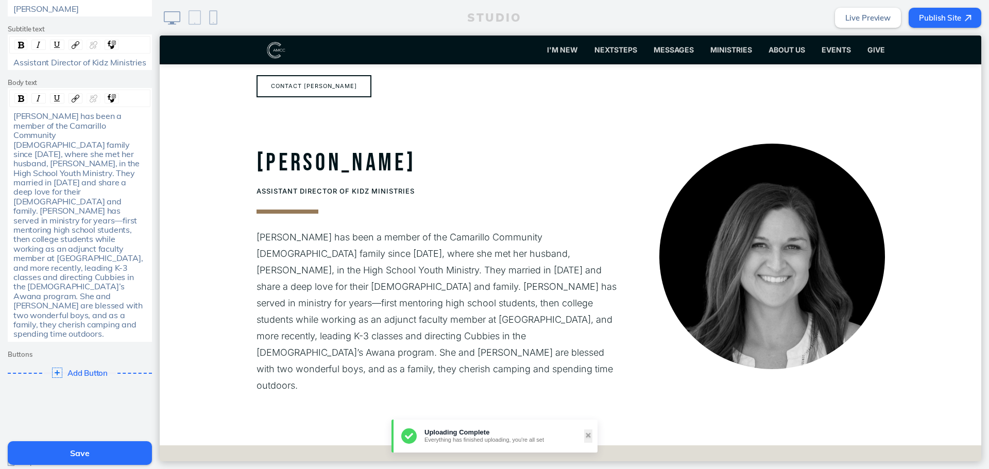
click at [24, 469] on span "Delete Section" at bounding box center [43, 476] width 47 height 9
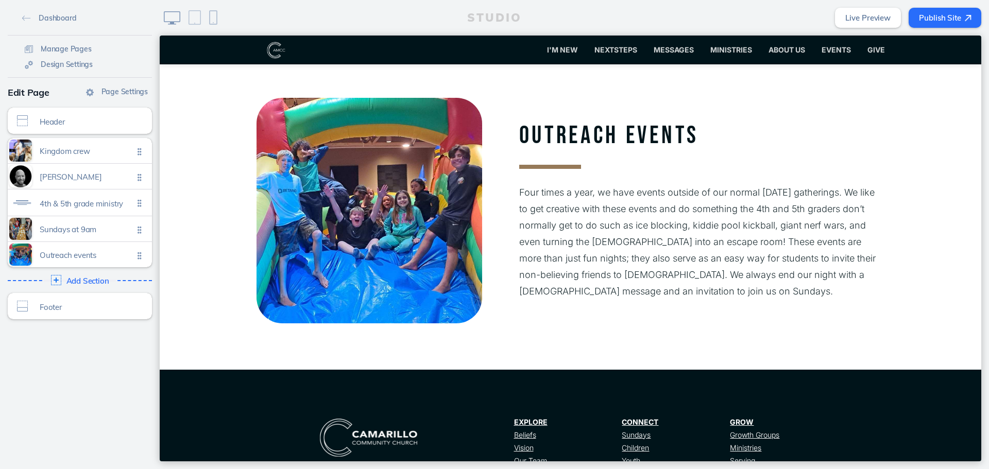
scroll to position [1260, 0]
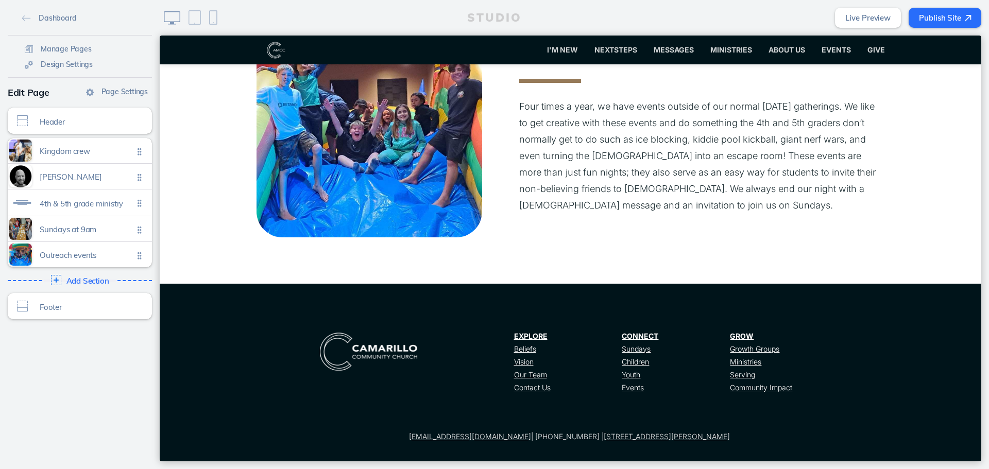
click at [953, 11] on button "Publish Site" at bounding box center [944, 18] width 73 height 20
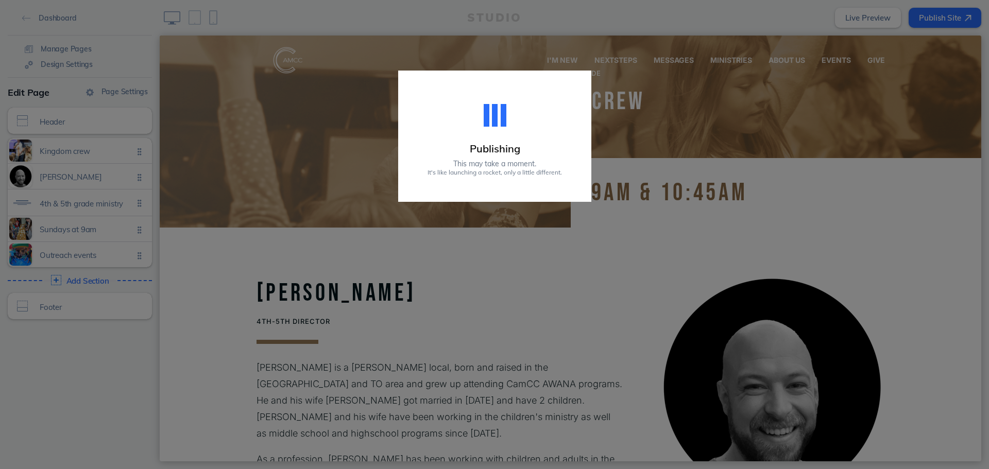
scroll to position [0, 0]
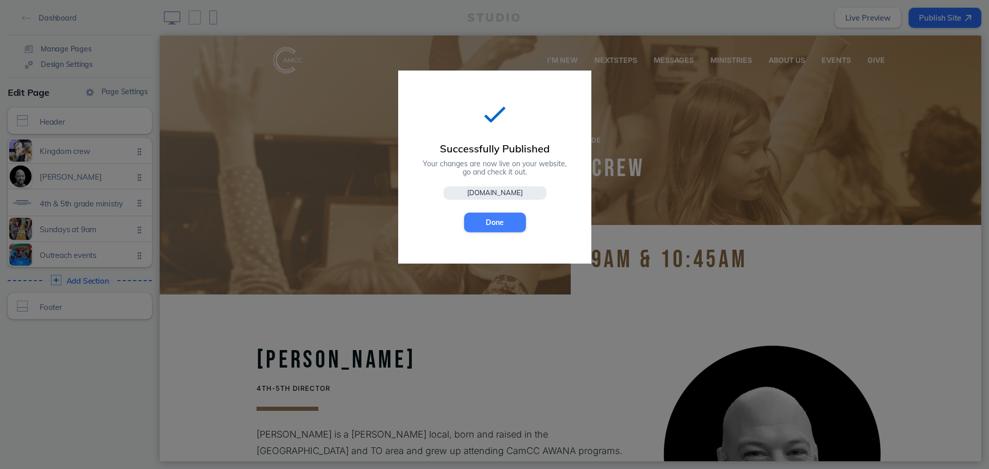
click at [515, 211] on div "Successfully Published Your changes are now live on your website, go and check …" at bounding box center [494, 167] width 193 height 193
click at [514, 218] on button "Done" at bounding box center [495, 223] width 62 height 20
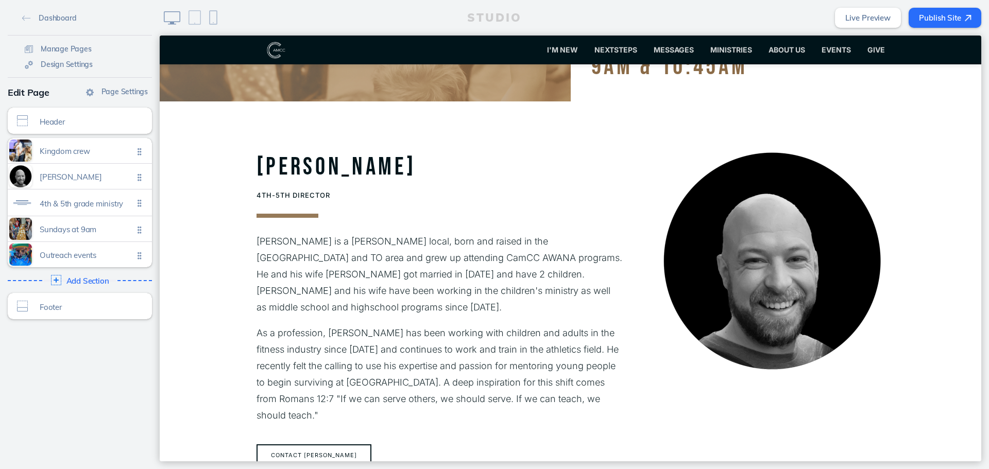
scroll to position [257, 0]
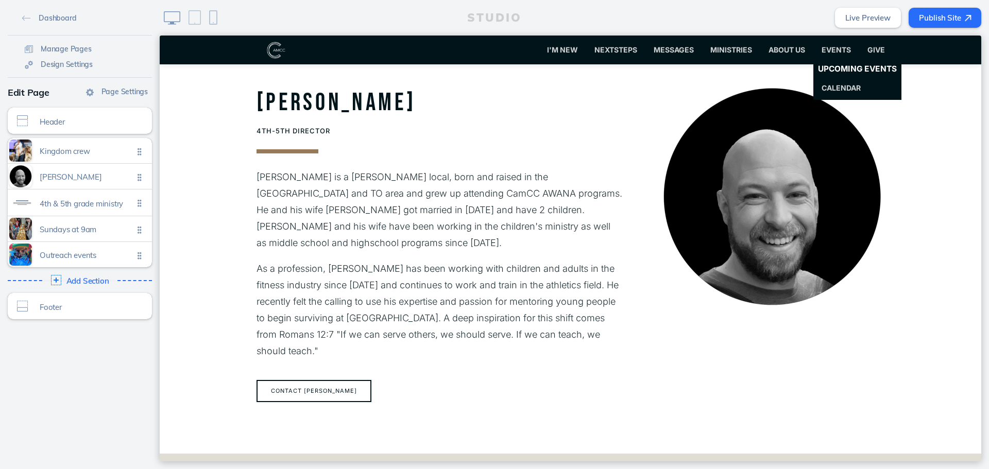
click at [829, 70] on span "Upcoming Events" at bounding box center [857, 69] width 79 height 10
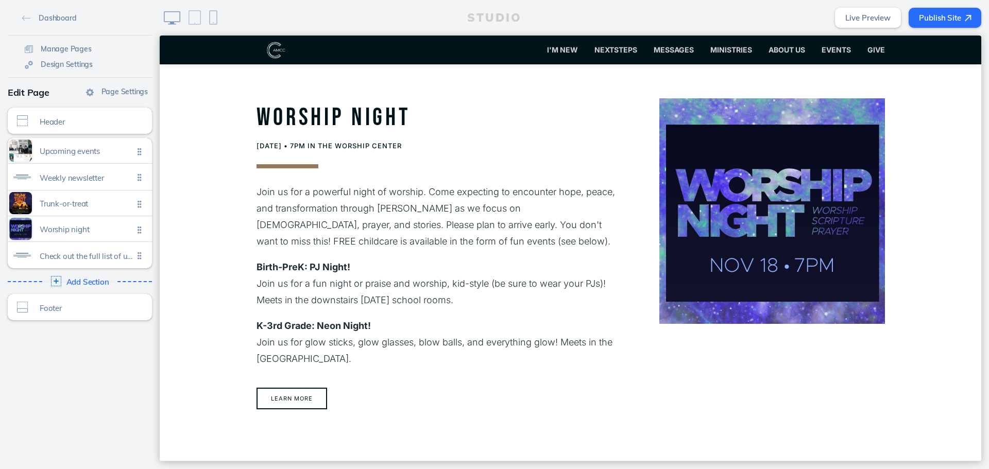
scroll to position [824, 0]
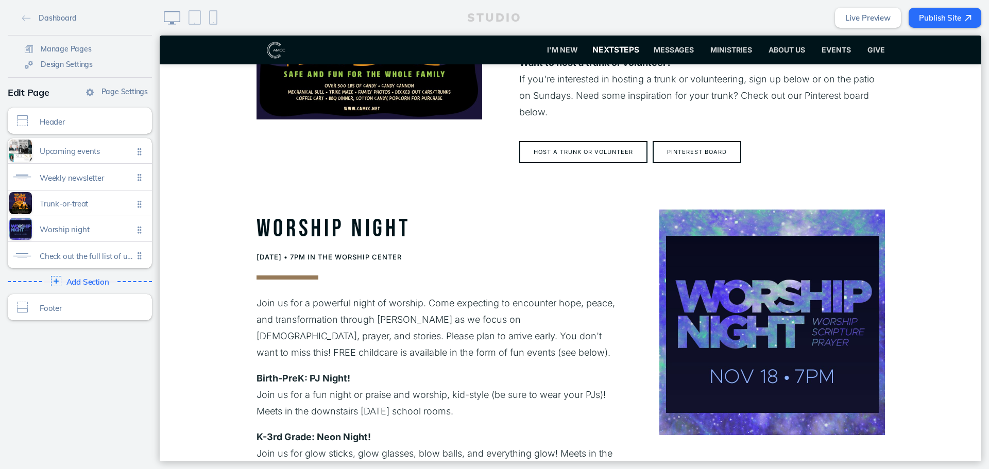
click at [599, 48] on span "NextSteps" at bounding box center [615, 50] width 47 height 10
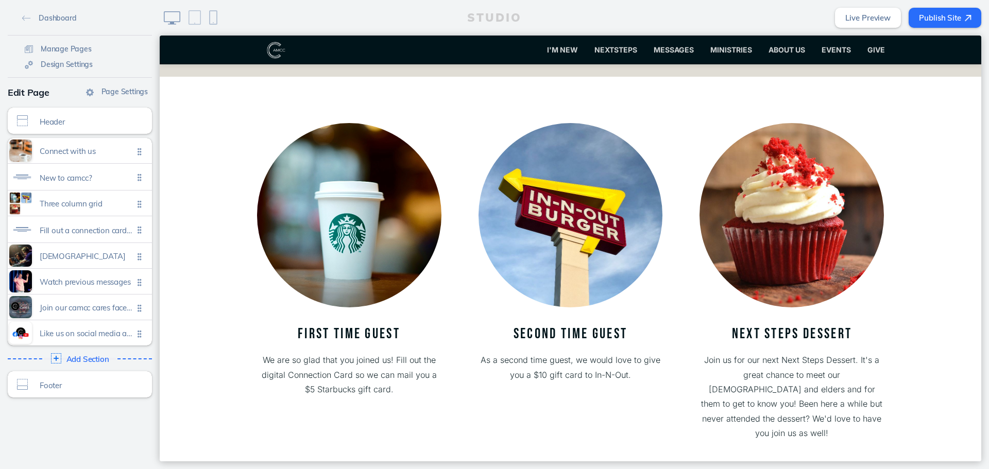
scroll to position [824, 0]
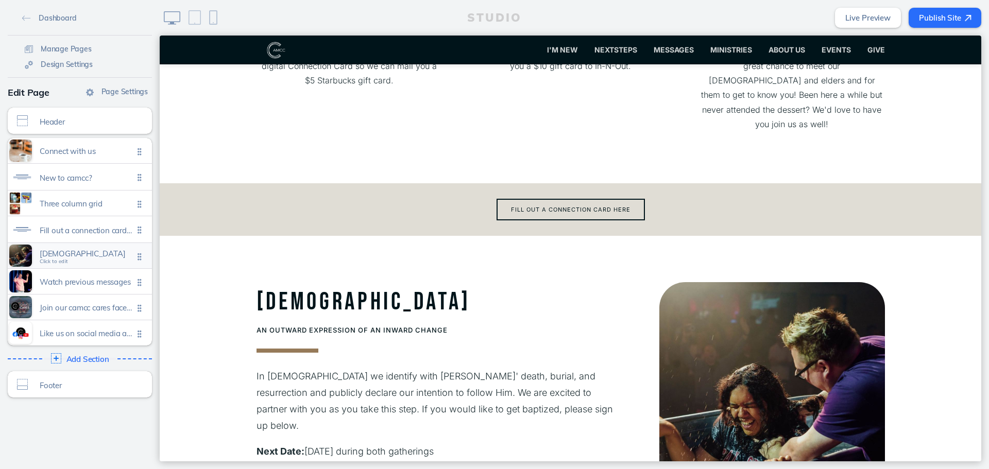
click at [93, 254] on span "Baptism" at bounding box center [87, 253] width 94 height 9
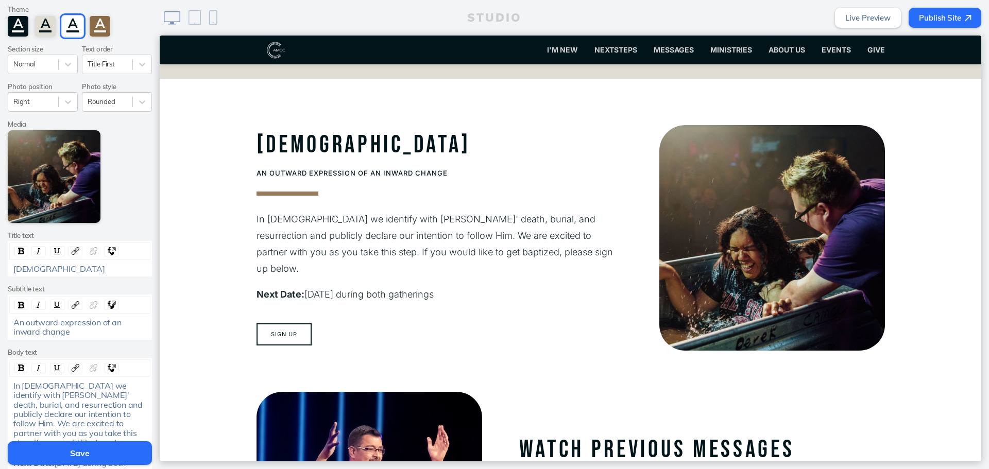
scroll to position [154, 0]
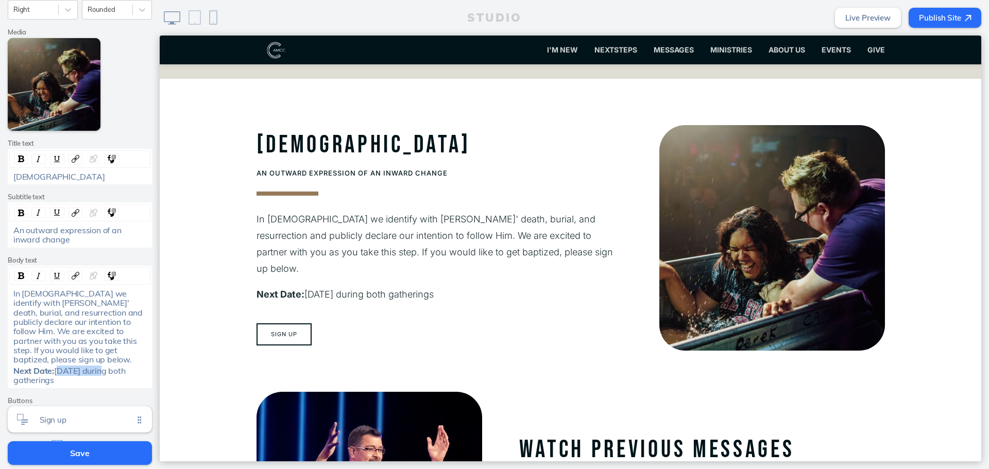
drag, startPoint x: 106, startPoint y: 360, endPoint x: 56, endPoint y: 360, distance: 49.4
click at [56, 366] on span "September 14, 2025 during both gatherings" at bounding box center [70, 376] width 114 height 20
click at [65, 448] on button "Save" at bounding box center [80, 453] width 144 height 24
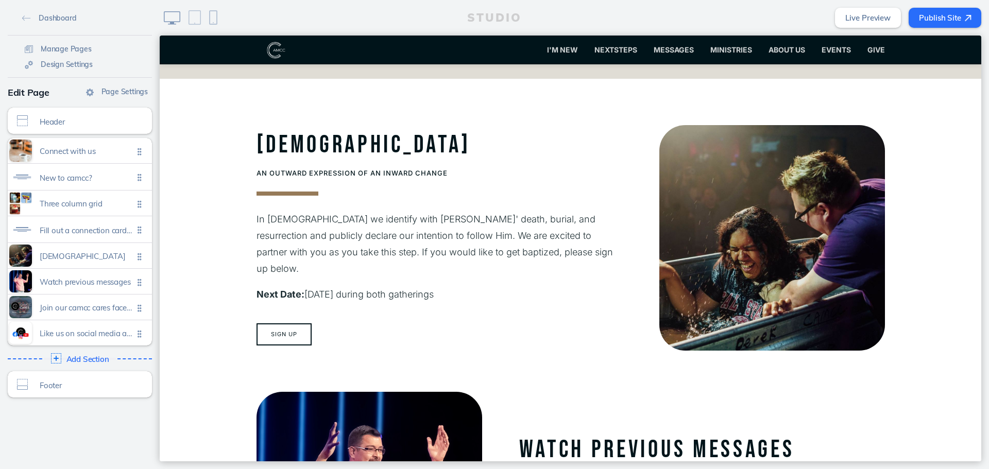
click at [65, 448] on div "Dashboard Manage Pages Design Settings Page Settings Edit Page Header Click to …" at bounding box center [80, 234] width 160 height 469
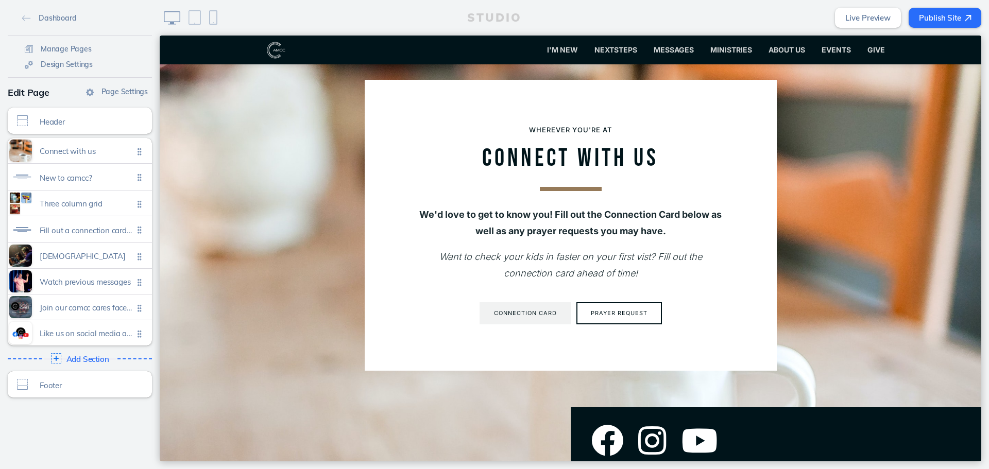
scroll to position [0, 0]
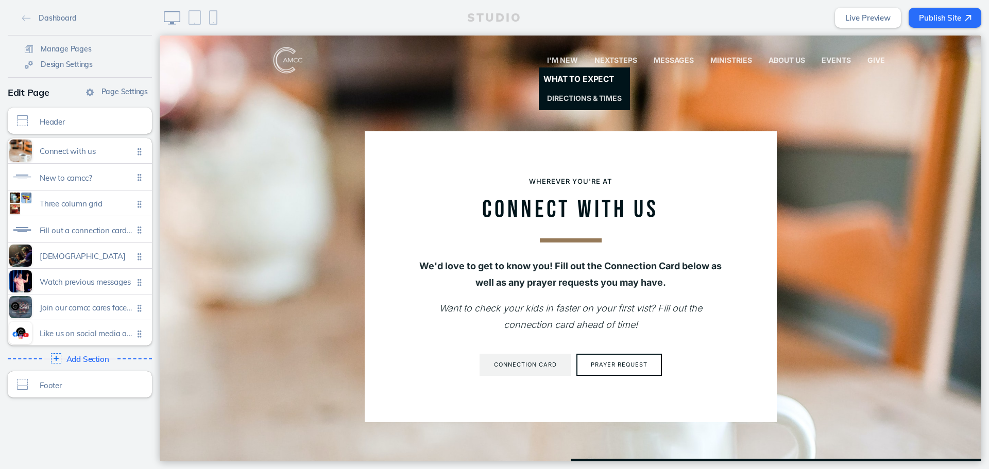
click at [557, 79] on span "What to Expect" at bounding box center [578, 80] width 71 height 10
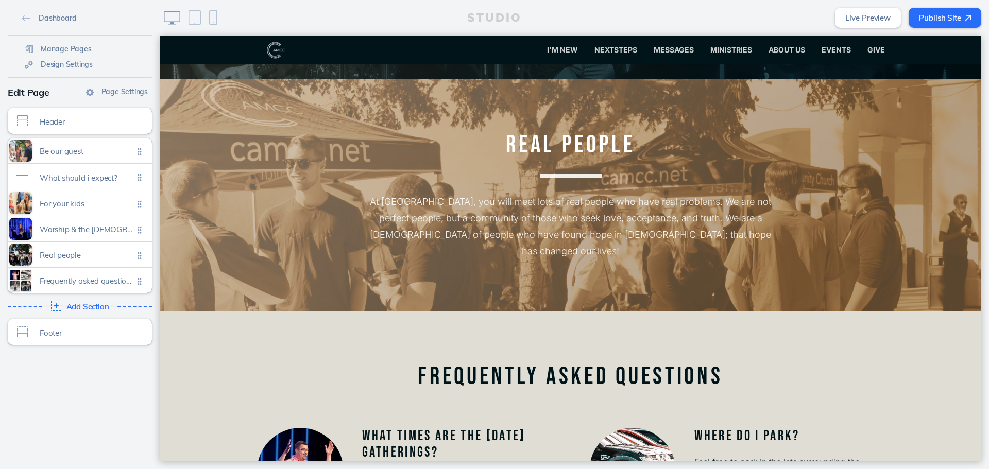
scroll to position [824, 0]
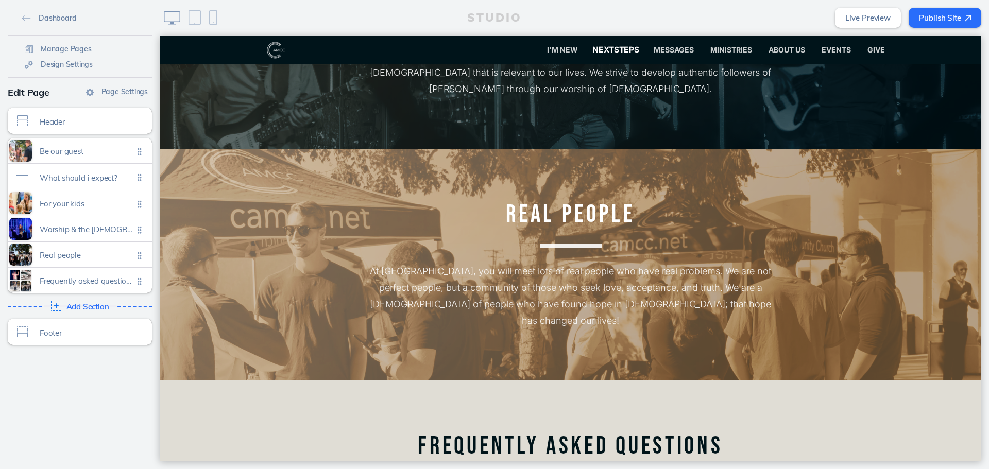
click at [609, 45] on span "NextSteps" at bounding box center [615, 50] width 47 height 10
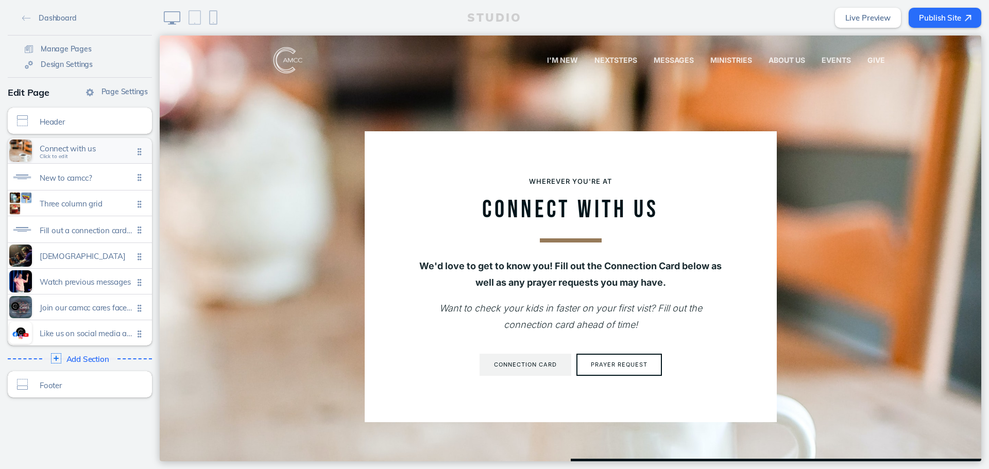
click at [100, 150] on span "Connect with us" at bounding box center [87, 148] width 94 height 9
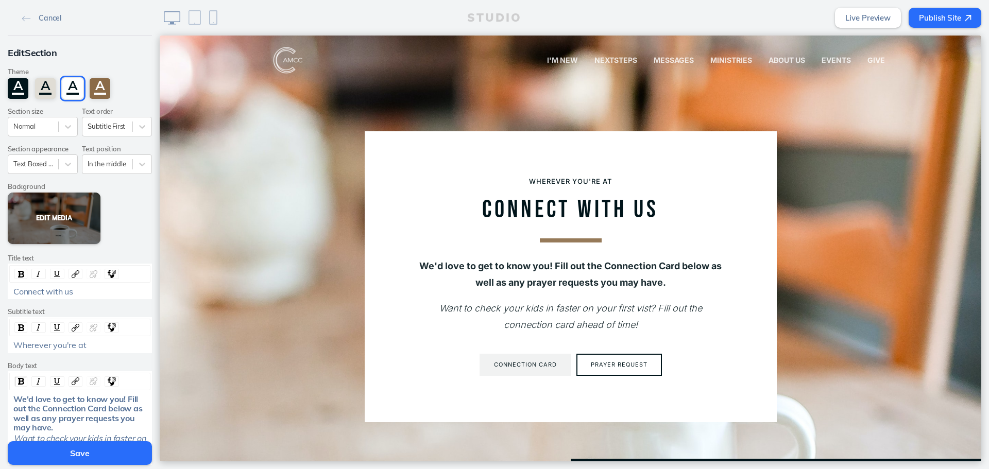
click at [53, 218] on button "Edit Media" at bounding box center [54, 218] width 93 height 51
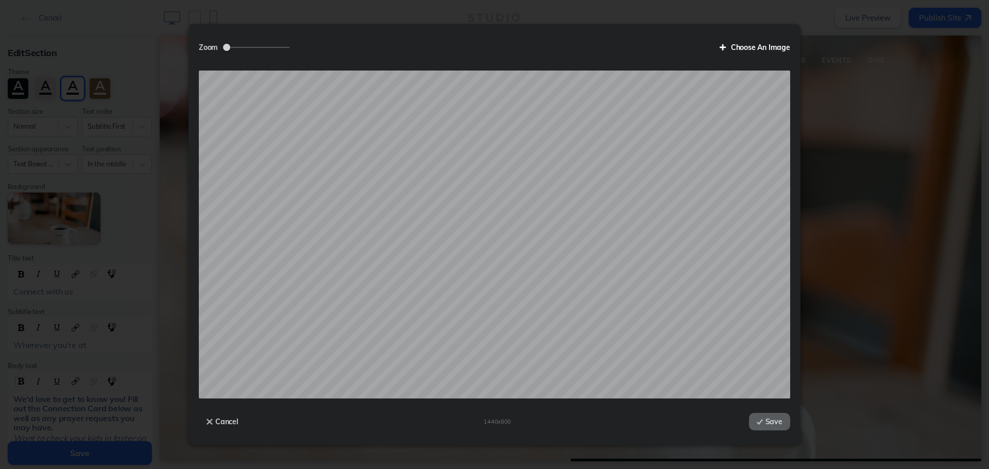
click at [757, 51] on label "Choose An Image" at bounding box center [751, 48] width 78 height 18
click at [0, 0] on input "Choose An Image" at bounding box center [0, 0] width 0 height 0
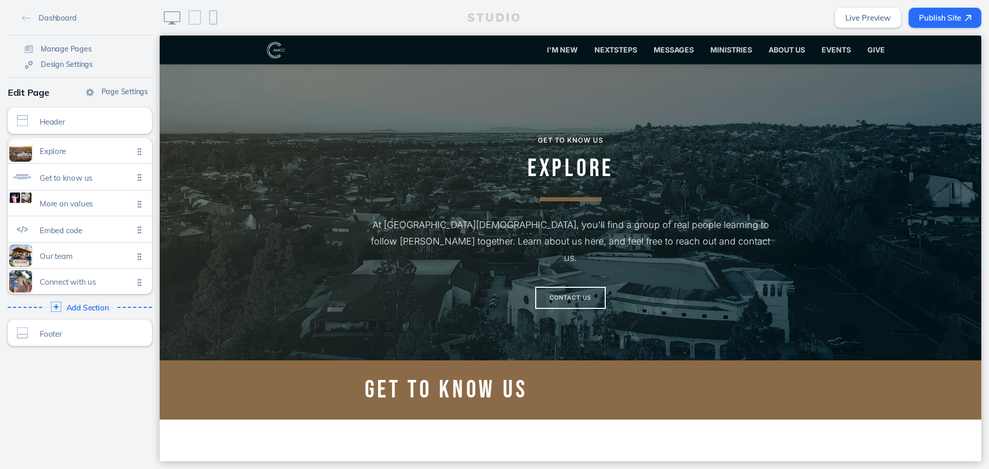
scroll to position [51, 0]
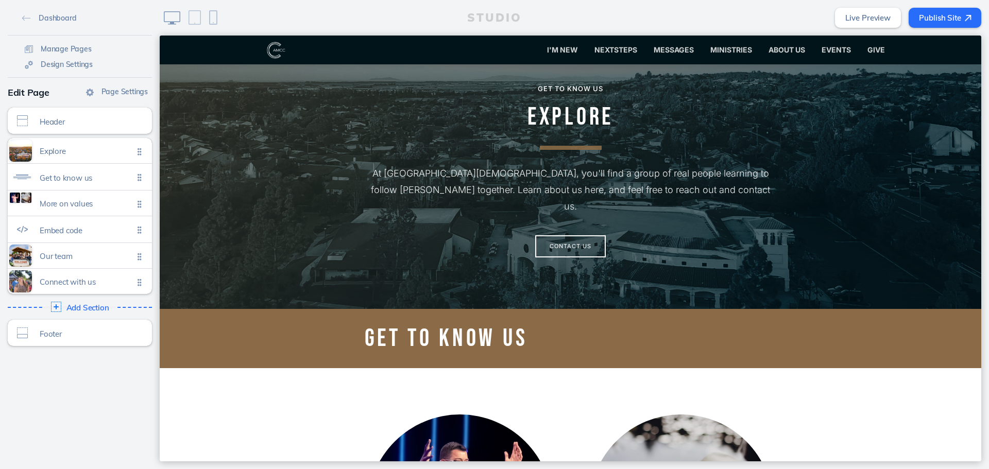
scroll to position [51, 0]
click at [958, 15] on button "Publish Site" at bounding box center [944, 18] width 73 height 20
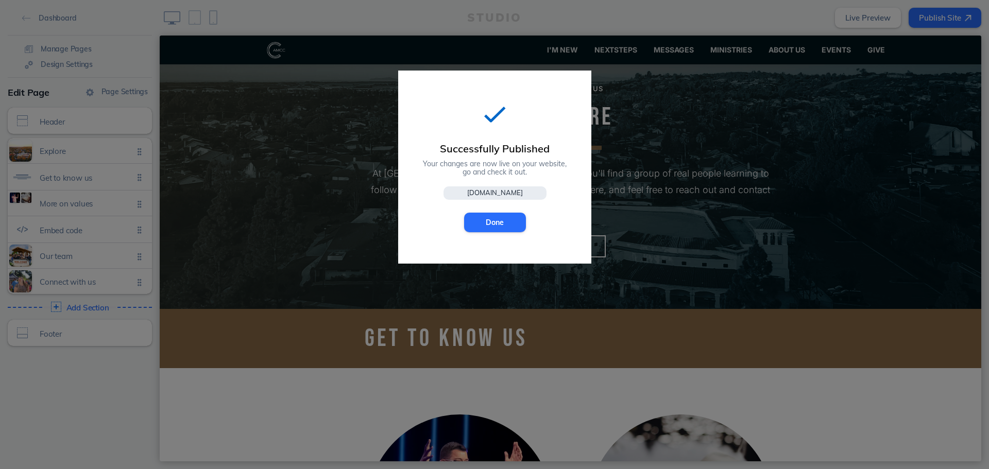
click at [510, 232] on div "Successfully Published Your changes are now live on your website, go and check …" at bounding box center [494, 167] width 193 height 193
click at [514, 222] on button "Done" at bounding box center [495, 223] width 62 height 20
